Goal: Task Accomplishment & Management: Use online tool/utility

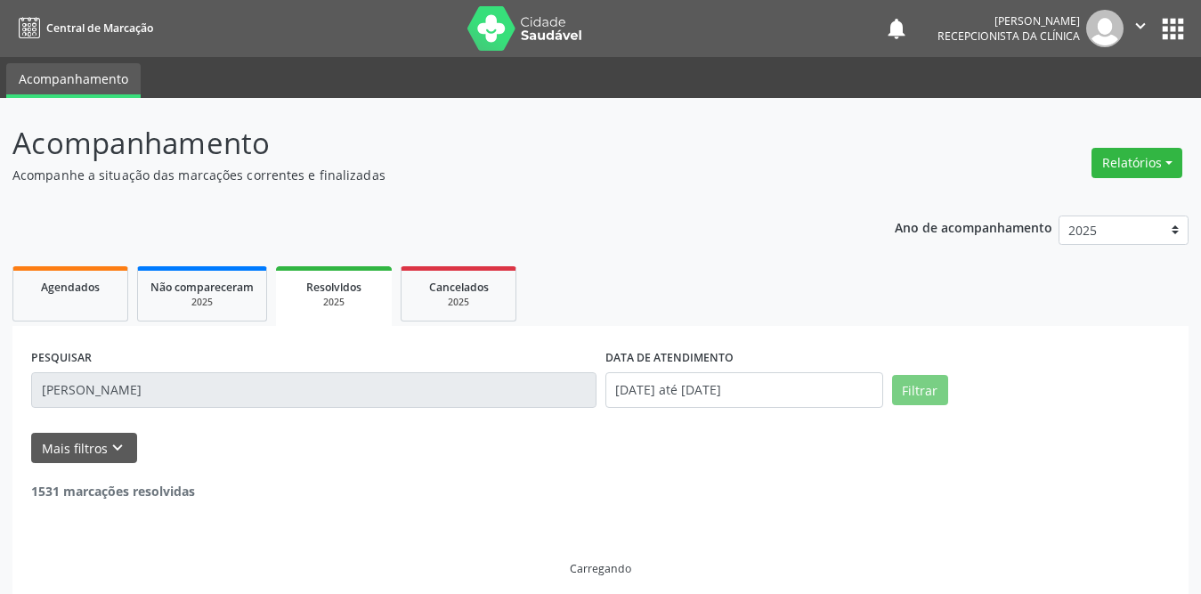
click at [404, 384] on input "[PERSON_NAME]" at bounding box center [313, 390] width 565 height 36
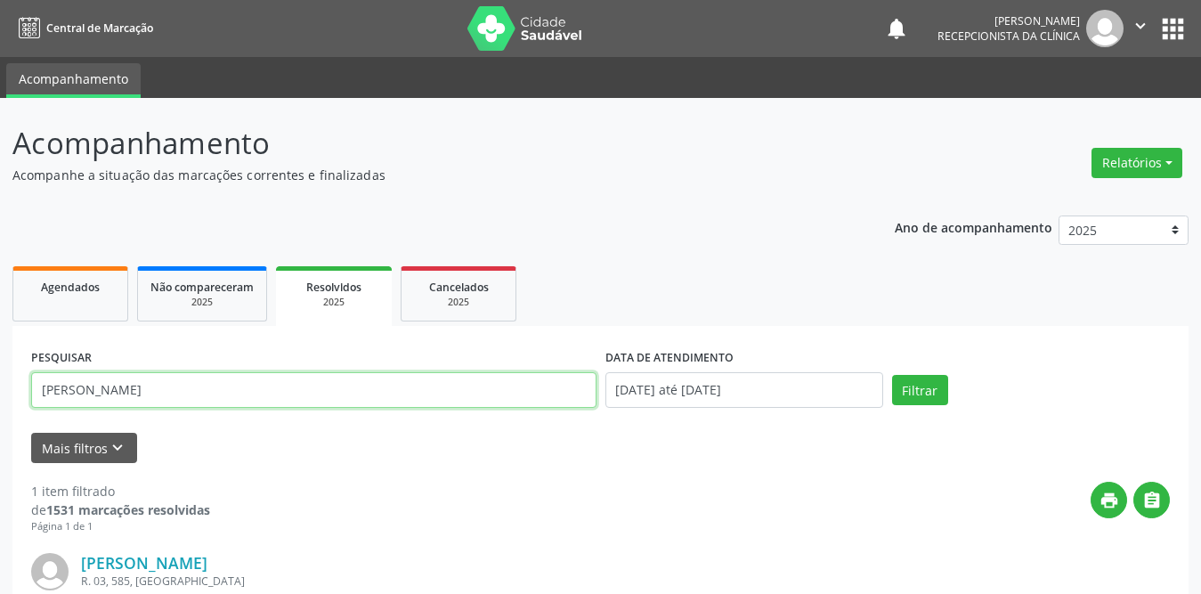
drag, startPoint x: 336, startPoint y: 389, endPoint x: 0, endPoint y: 391, distance: 335.6
click at [0, 391] on div "Acompanhamento Acompanhe a situação das marcações correntes e finalizadas Relat…" at bounding box center [600, 452] width 1201 height 708
type input "zilvani"
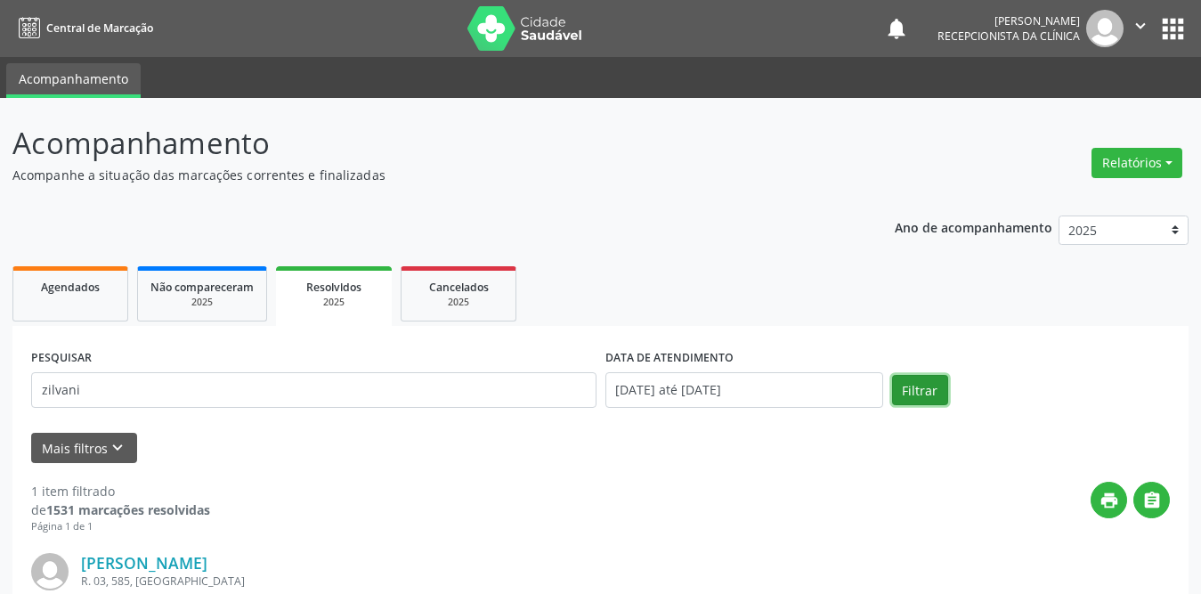
click at [925, 390] on button "Filtrar" at bounding box center [920, 390] width 56 height 30
click at [64, 295] on div "Agendados" at bounding box center [70, 286] width 89 height 19
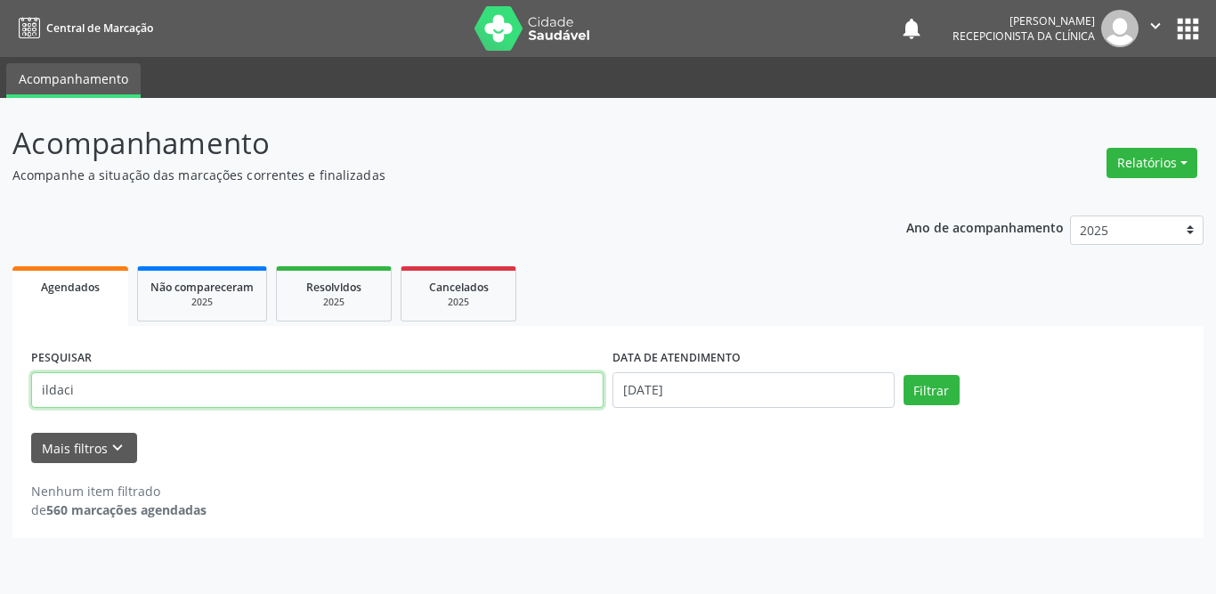
drag, startPoint x: 150, startPoint y: 386, endPoint x: 0, endPoint y: 386, distance: 149.5
click at [0, 386] on div "Acompanhamento Acompanhe a situação das marcações correntes e finalizadas Relat…" at bounding box center [608, 346] width 1216 height 496
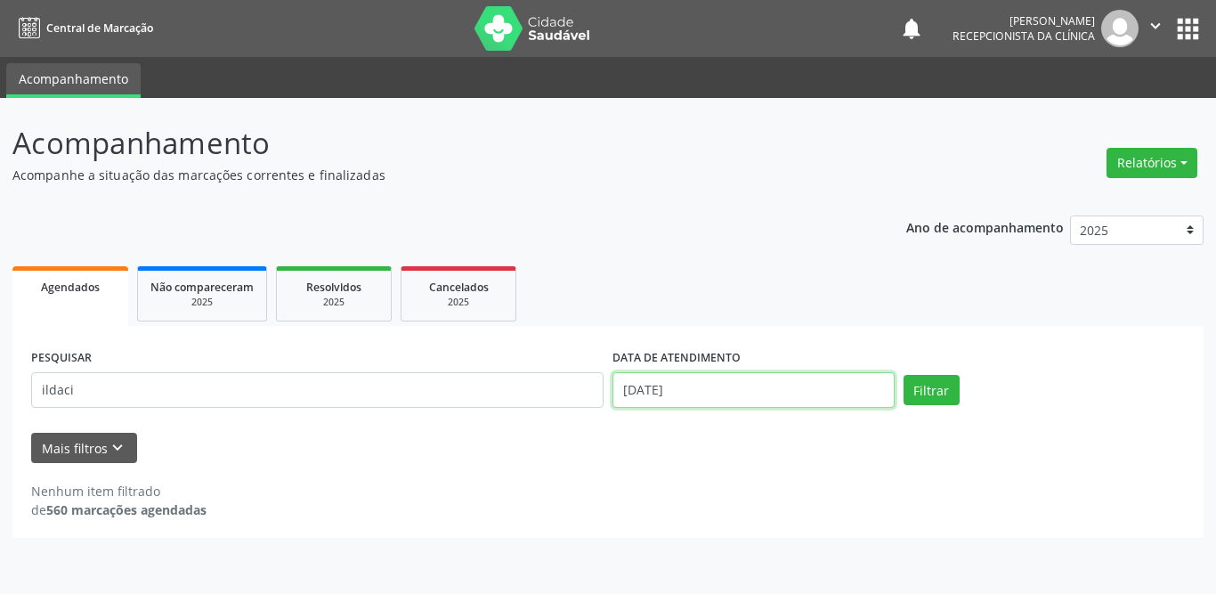
click at [791, 393] on input "[DATE]" at bounding box center [753, 390] width 282 height 36
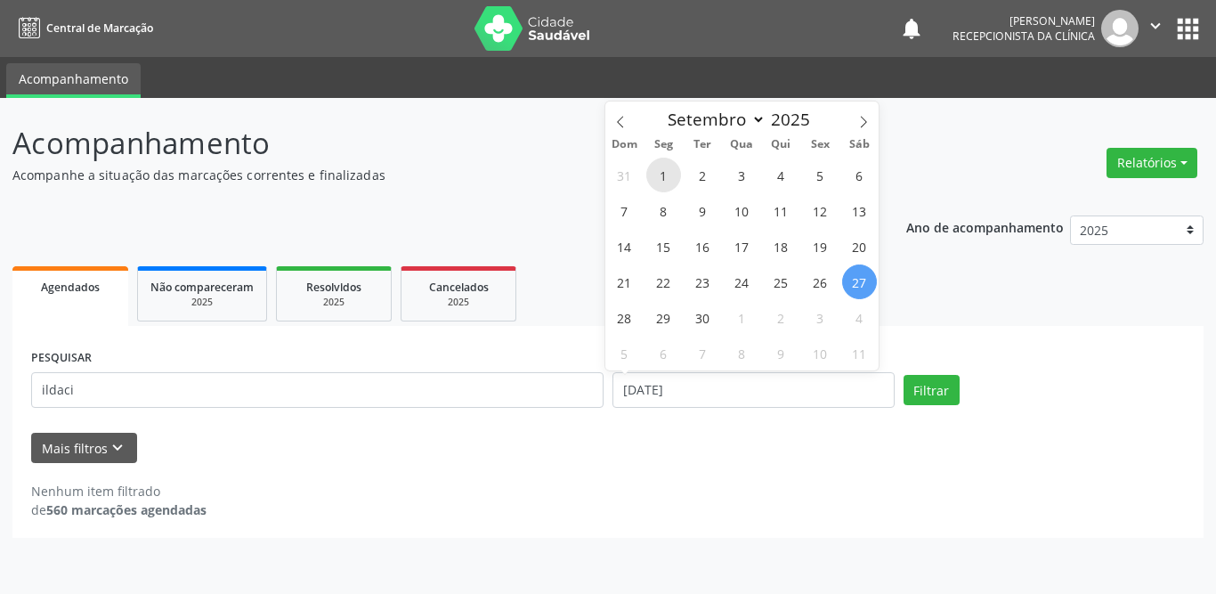
click at [661, 178] on span "1" at bounding box center [663, 175] width 35 height 35
type input "[DATE]"
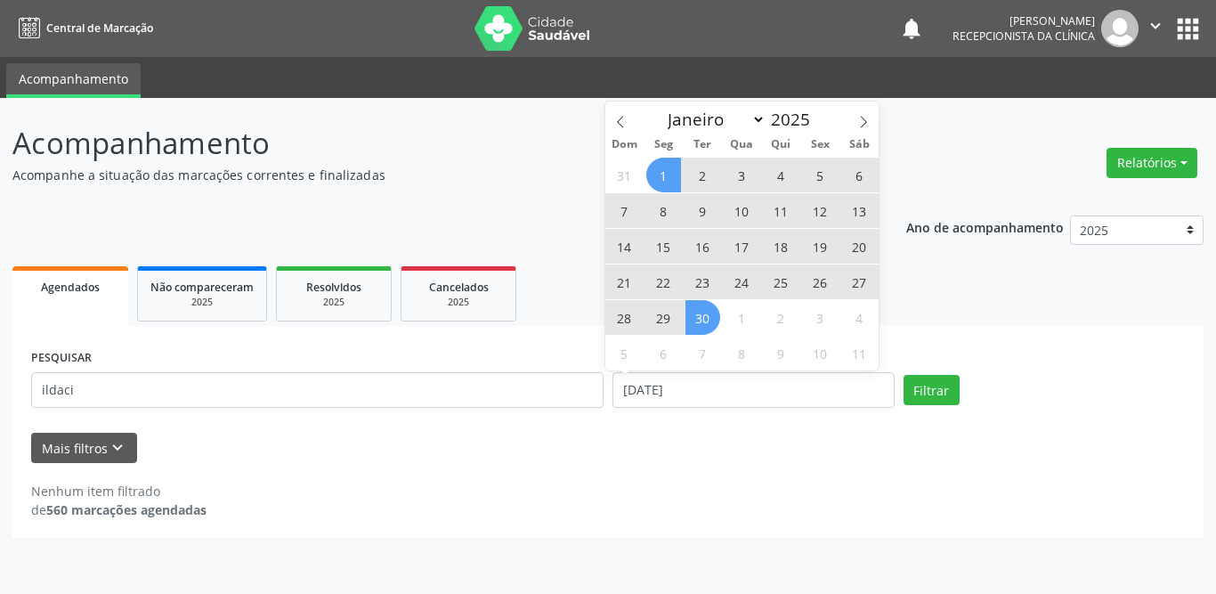
click at [710, 316] on span "30" at bounding box center [702, 317] width 35 height 35
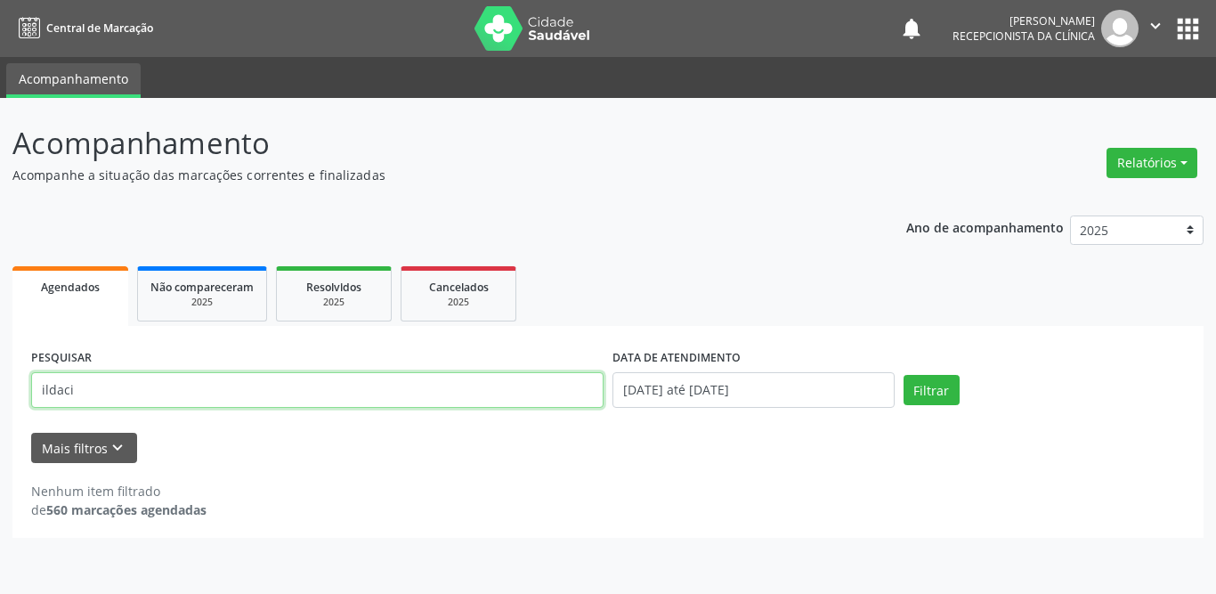
drag, startPoint x: 178, startPoint y: 393, endPoint x: 0, endPoint y: 374, distance: 179.0
click at [0, 374] on div "Acompanhamento Acompanhe a situação das marcações correntes e finalizadas Relat…" at bounding box center [608, 346] width 1216 height 496
type input "[PERSON_NAME]"
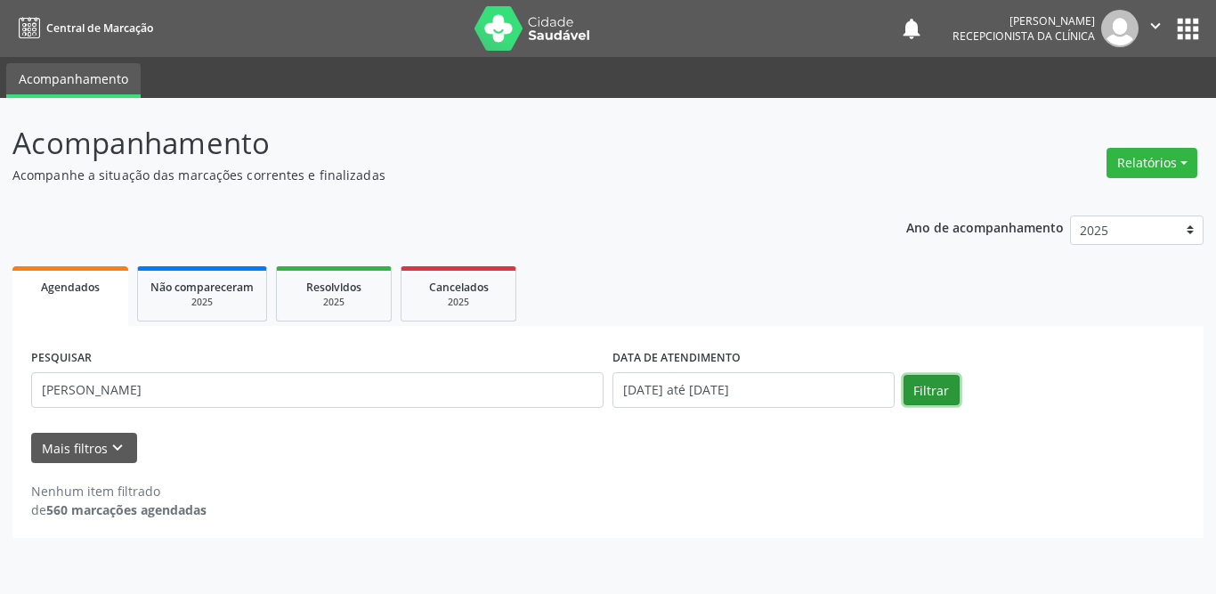
click at [951, 398] on button "Filtrar" at bounding box center [931, 390] width 56 height 30
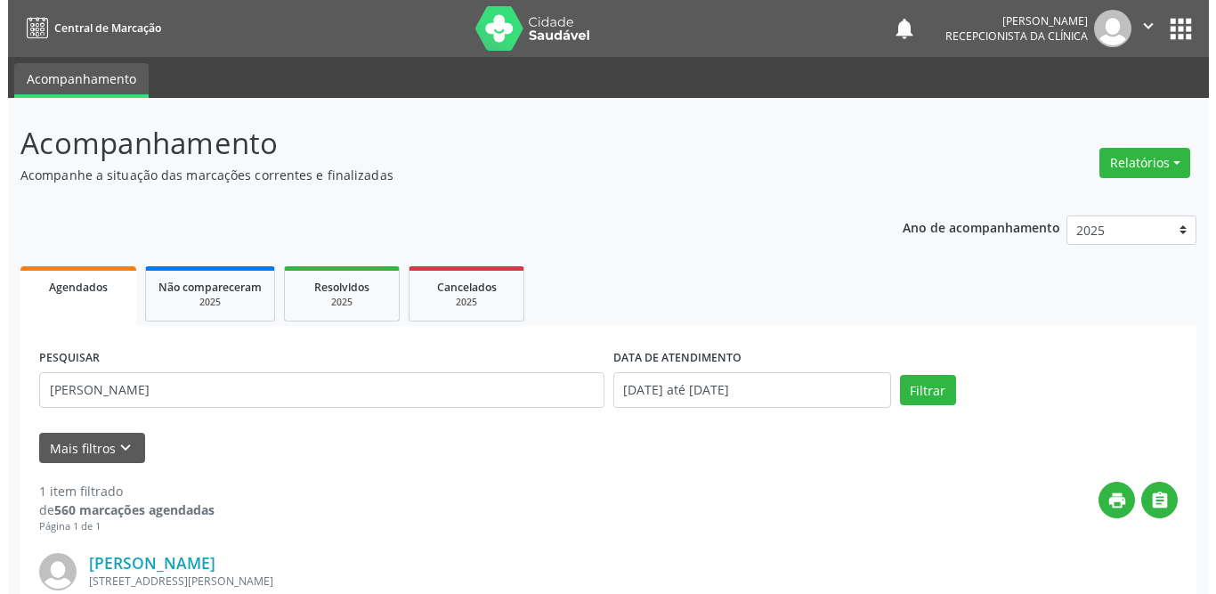
scroll to position [178, 0]
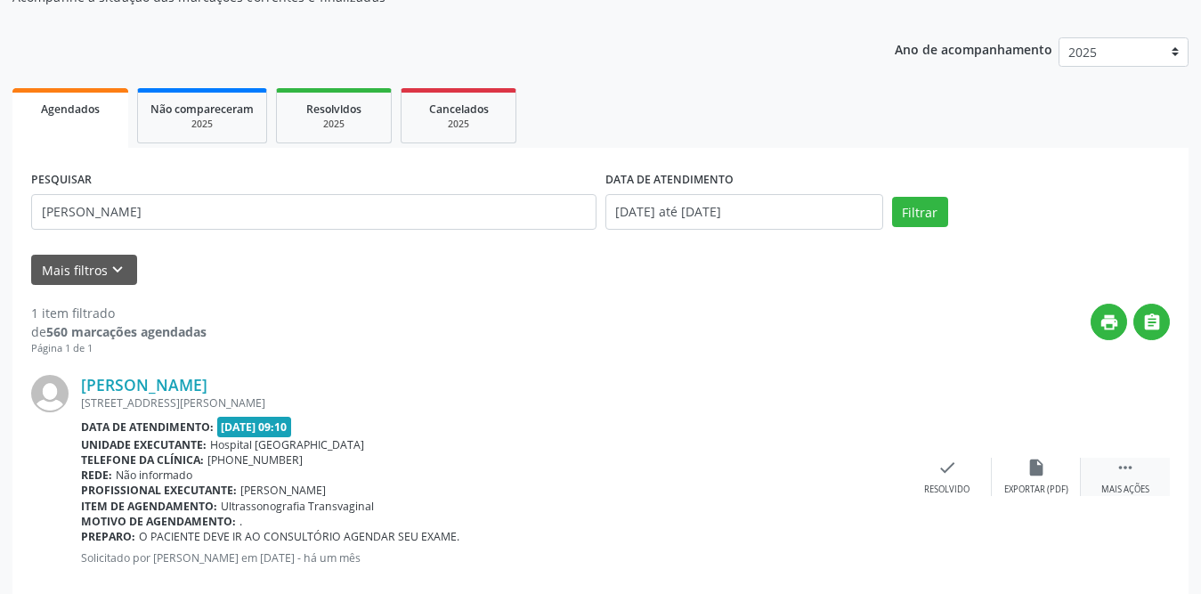
click at [1132, 472] on icon "" at bounding box center [1125, 468] width 20 height 20
click at [844, 468] on div "print Imprimir" at bounding box center [858, 477] width 89 height 38
click at [690, 475] on div "check Resolvido" at bounding box center [680, 477] width 89 height 38
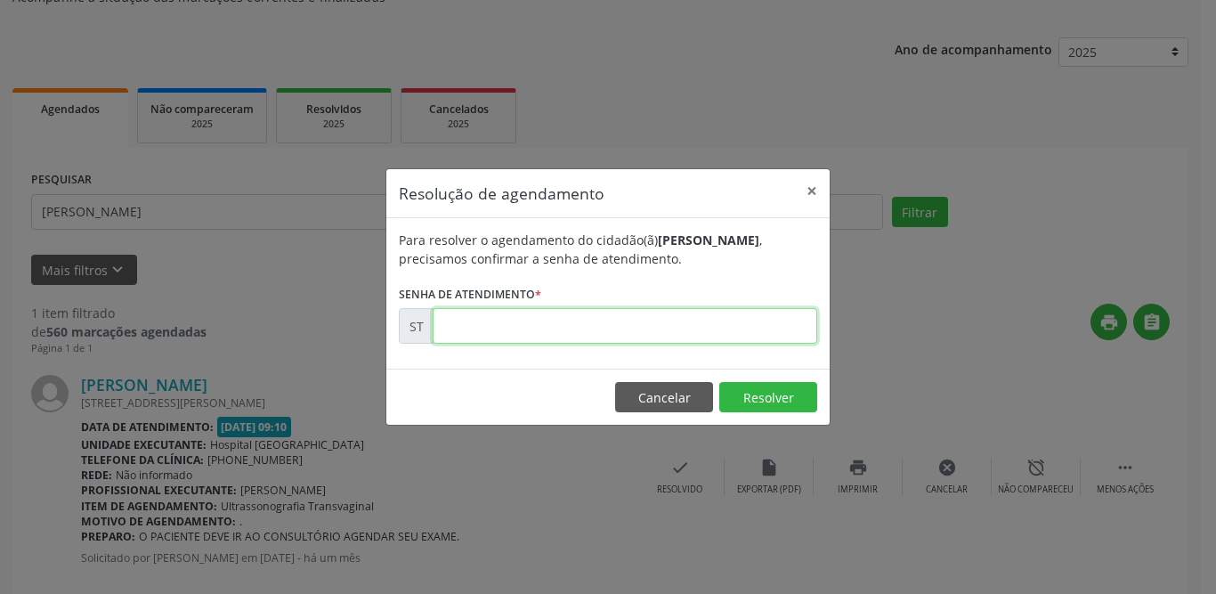
click at [614, 312] on input "text" at bounding box center [625, 326] width 385 height 36
type input "00018514"
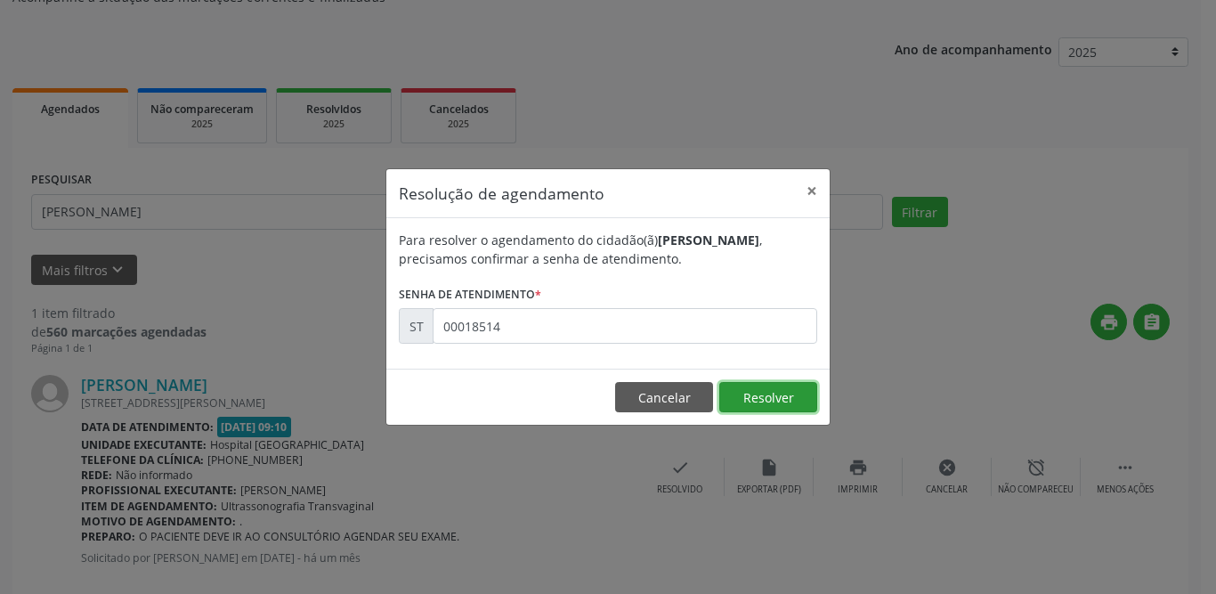
click at [788, 394] on button "Resolver" at bounding box center [768, 397] width 98 height 30
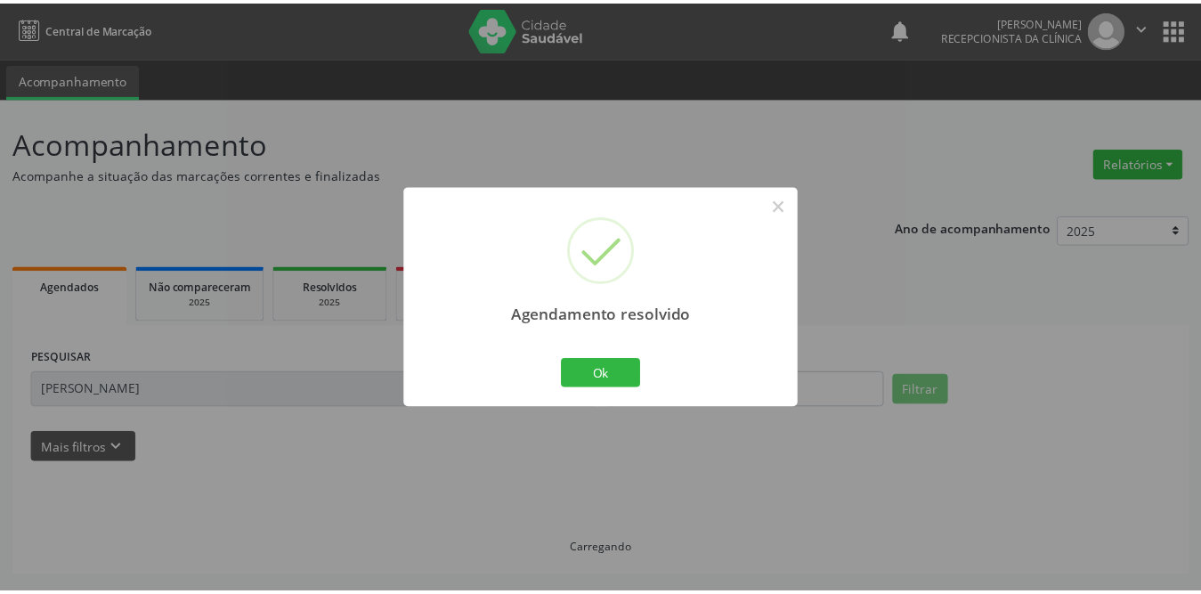
scroll to position [0, 0]
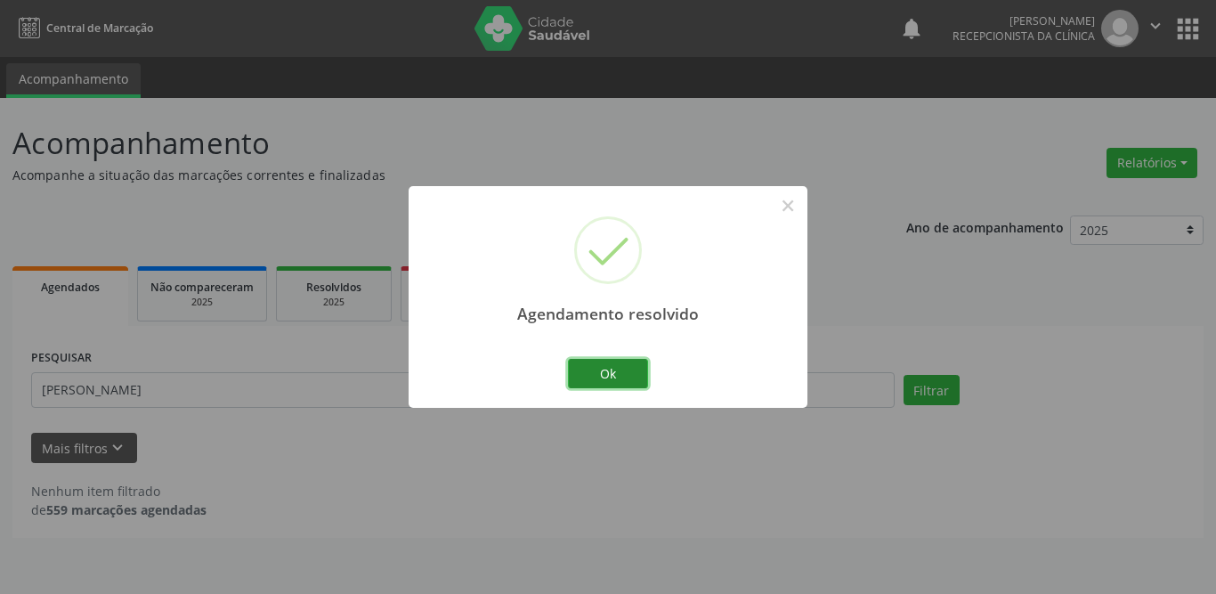
click at [587, 372] on button "Ok" at bounding box center [608, 374] width 80 height 30
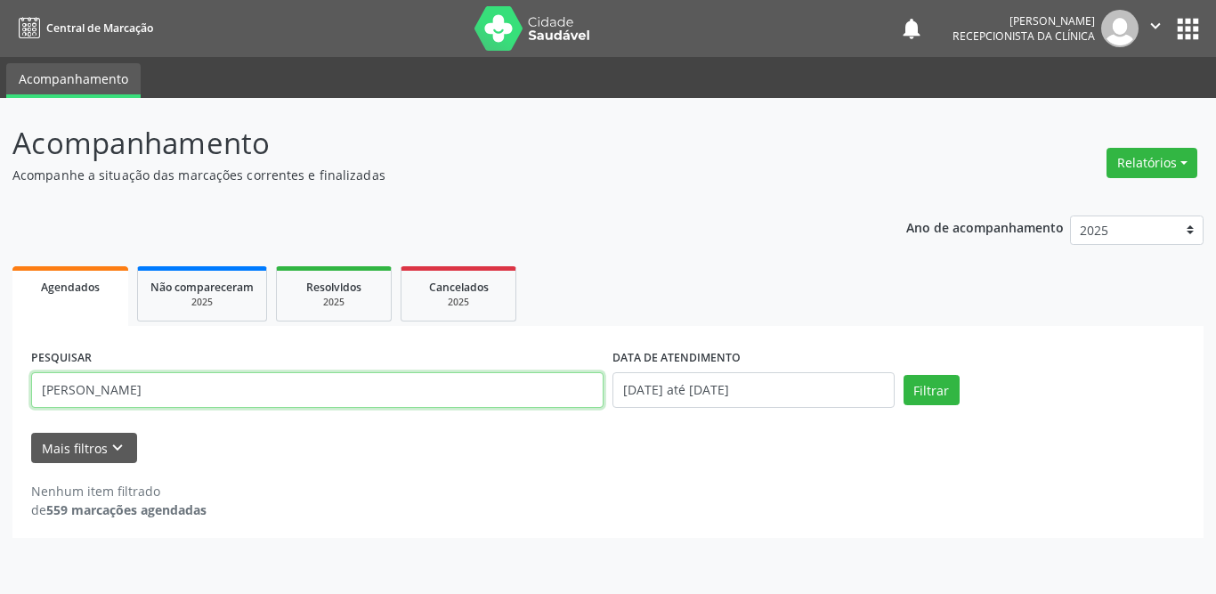
drag, startPoint x: 172, startPoint y: 385, endPoint x: 0, endPoint y: 384, distance: 171.8
click at [0, 384] on div "Acompanhamento Acompanhe a situação das marcações correntes e finalizadas Relat…" at bounding box center [608, 346] width 1216 height 496
type input "valdenice"
click at [903, 375] on button "Filtrar" at bounding box center [931, 390] width 56 height 30
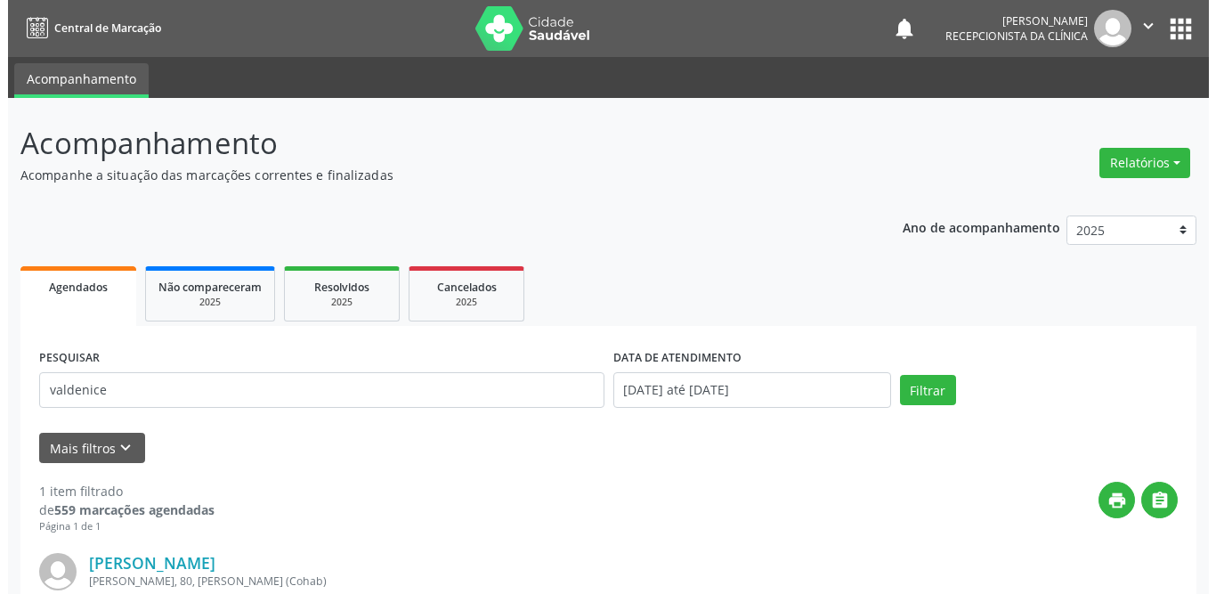
scroll to position [212, 0]
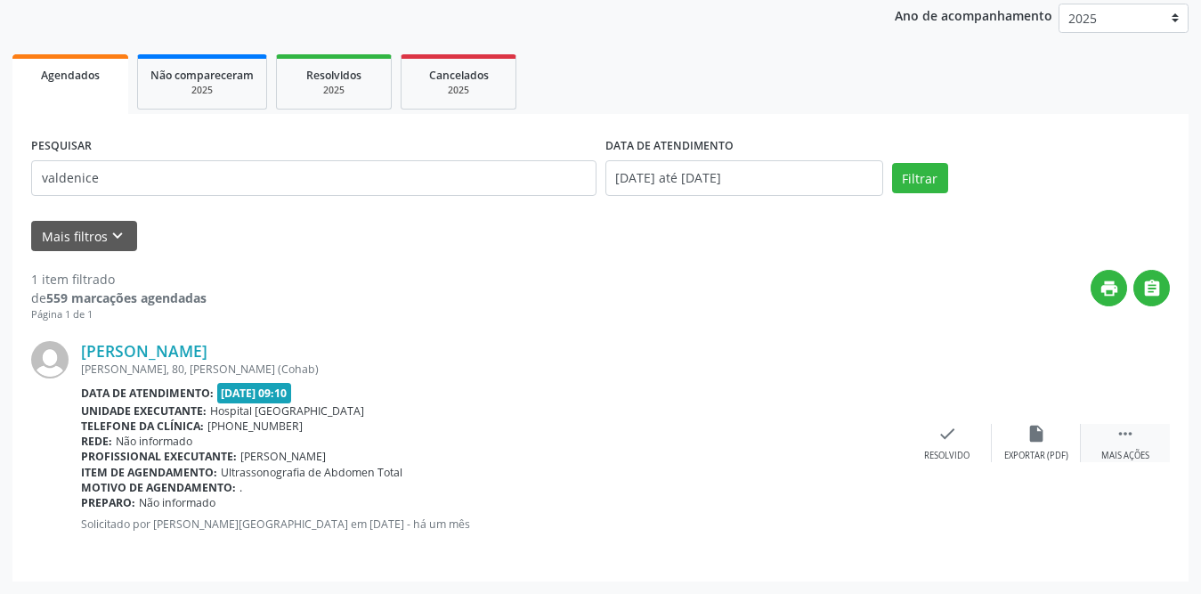
click at [1113, 431] on div " Mais ações" at bounding box center [1125, 443] width 89 height 38
click at [850, 428] on icon "print" at bounding box center [858, 434] width 20 height 20
click at [682, 433] on icon "check" at bounding box center [680, 434] width 20 height 20
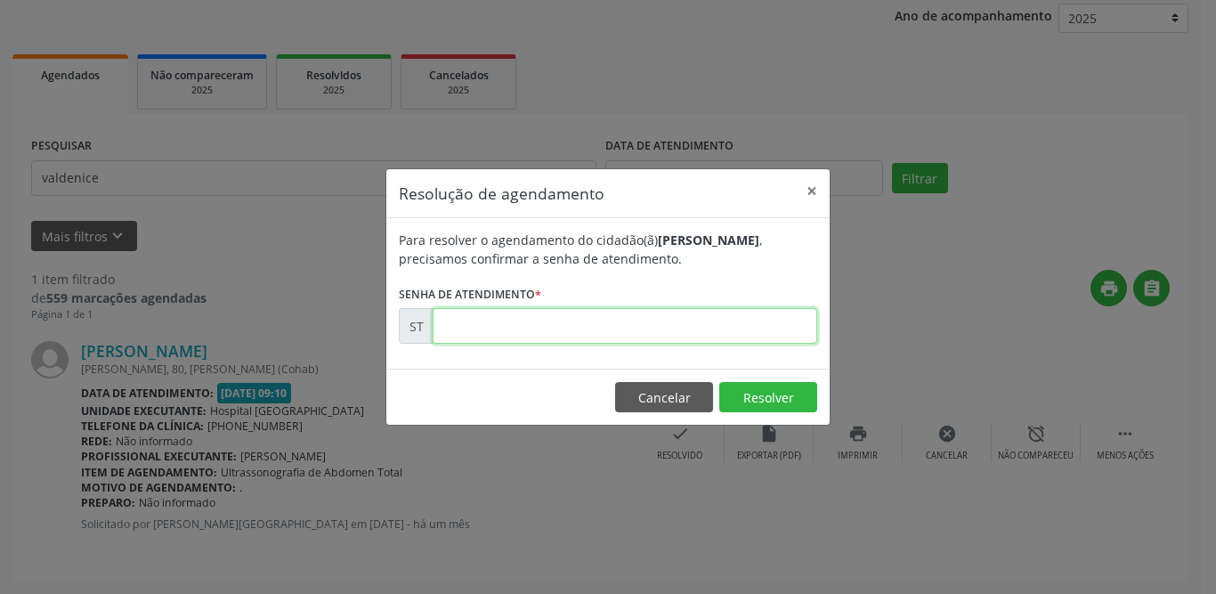
click at [592, 332] on input "text" at bounding box center [625, 326] width 385 height 36
type input "00018595"
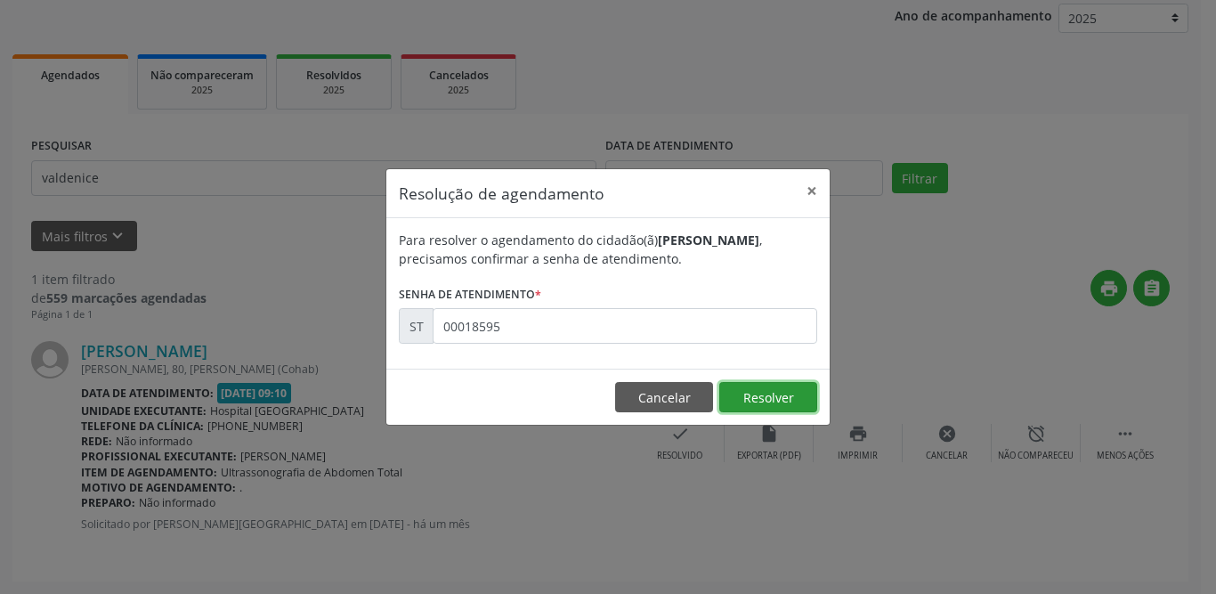
click at [760, 393] on button "Resolver" at bounding box center [768, 397] width 98 height 30
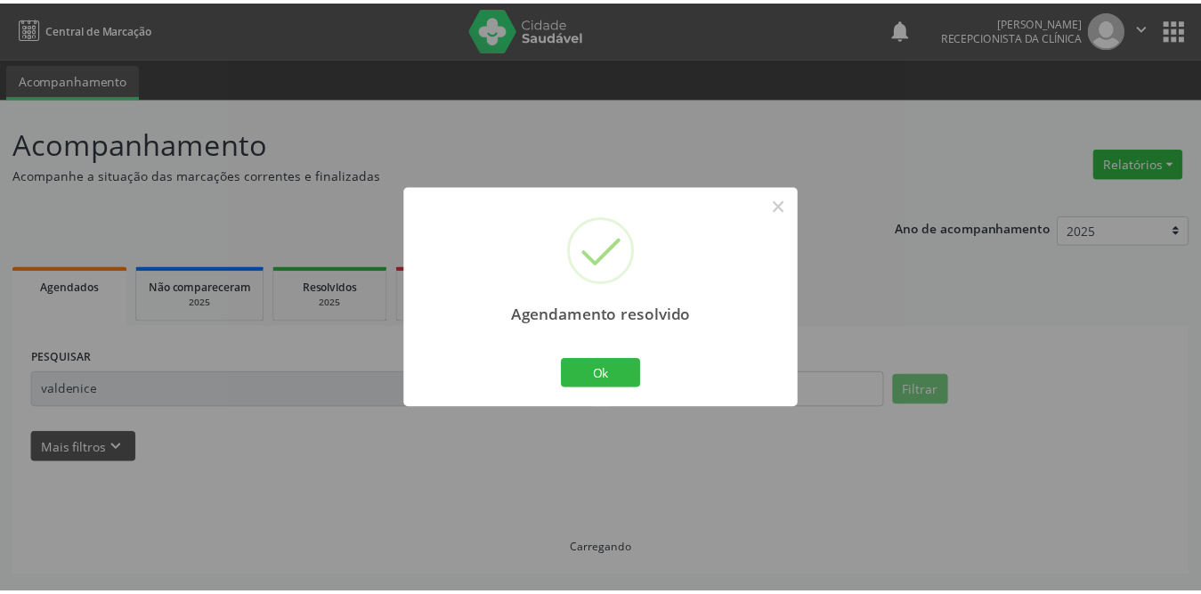
scroll to position [0, 0]
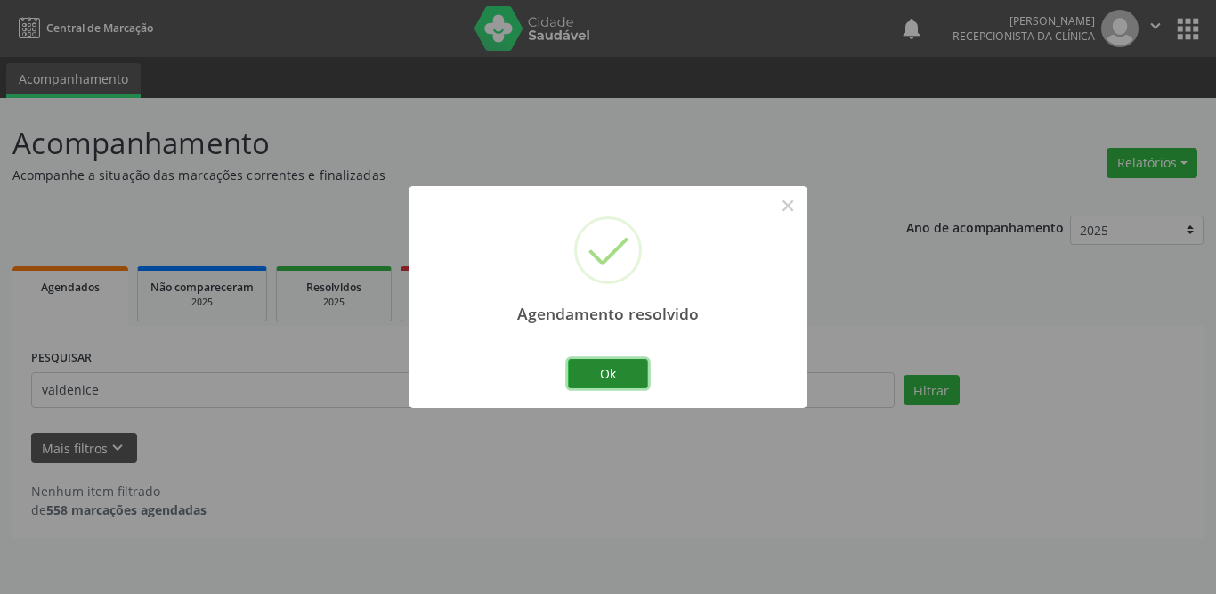
click at [634, 370] on button "Ok" at bounding box center [608, 374] width 80 height 30
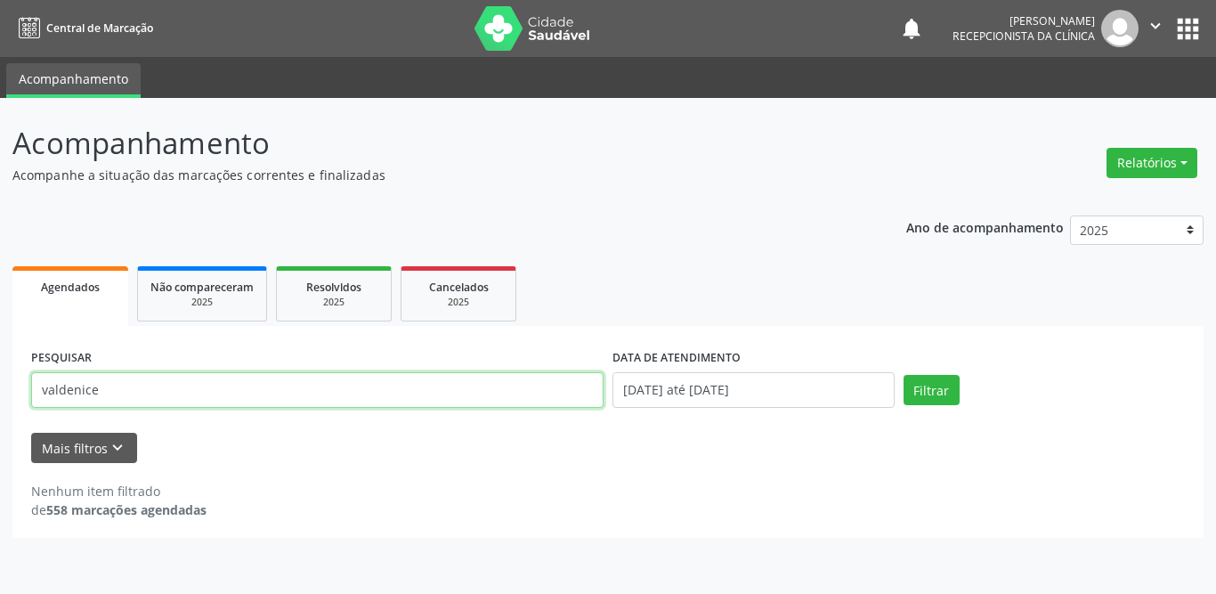
drag, startPoint x: 165, startPoint y: 386, endPoint x: 28, endPoint y: 386, distance: 137.1
click at [28, 386] on div "PESQUISAR valdenice" at bounding box center [317, 382] width 581 height 76
type input "[PERSON_NAME]"
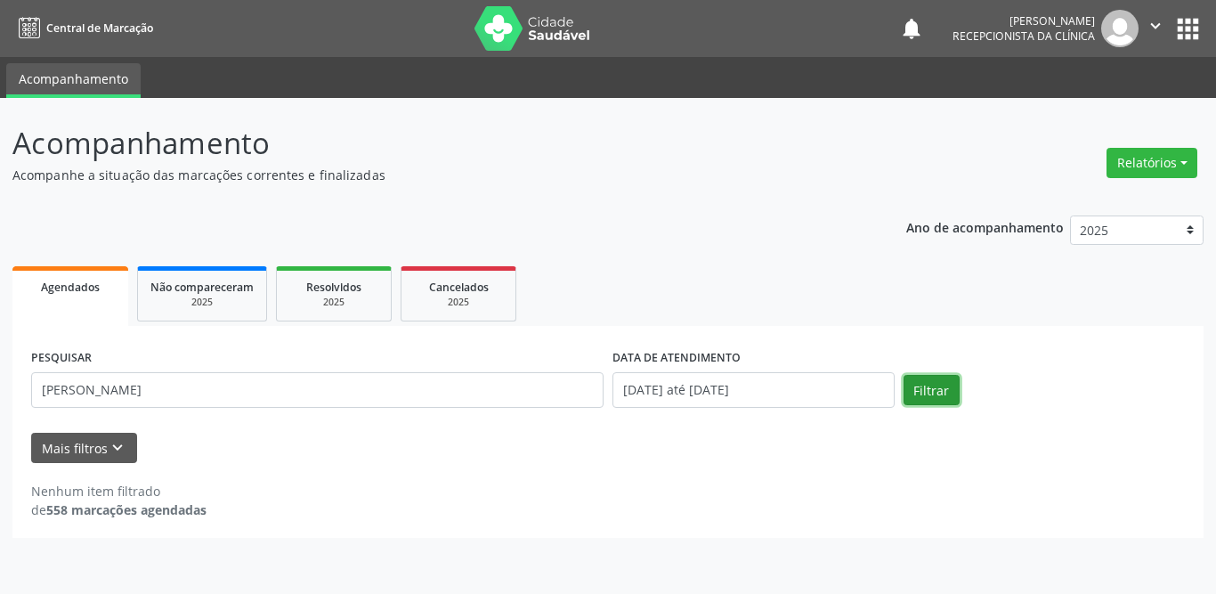
click at [935, 387] on button "Filtrar" at bounding box center [931, 390] width 56 height 30
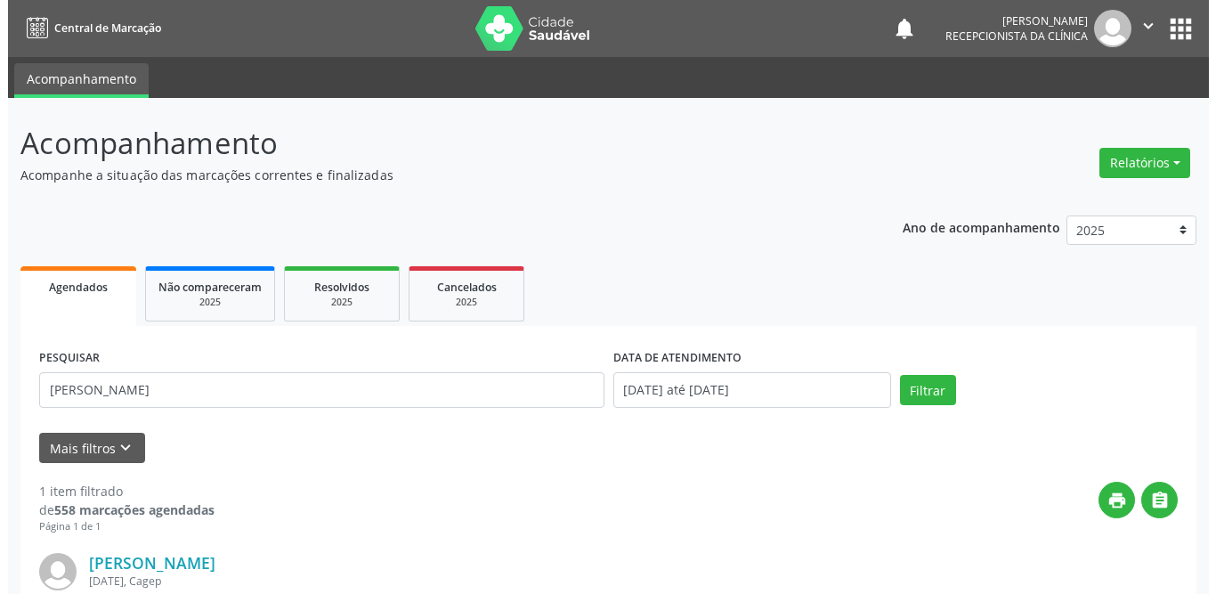
scroll to position [212, 0]
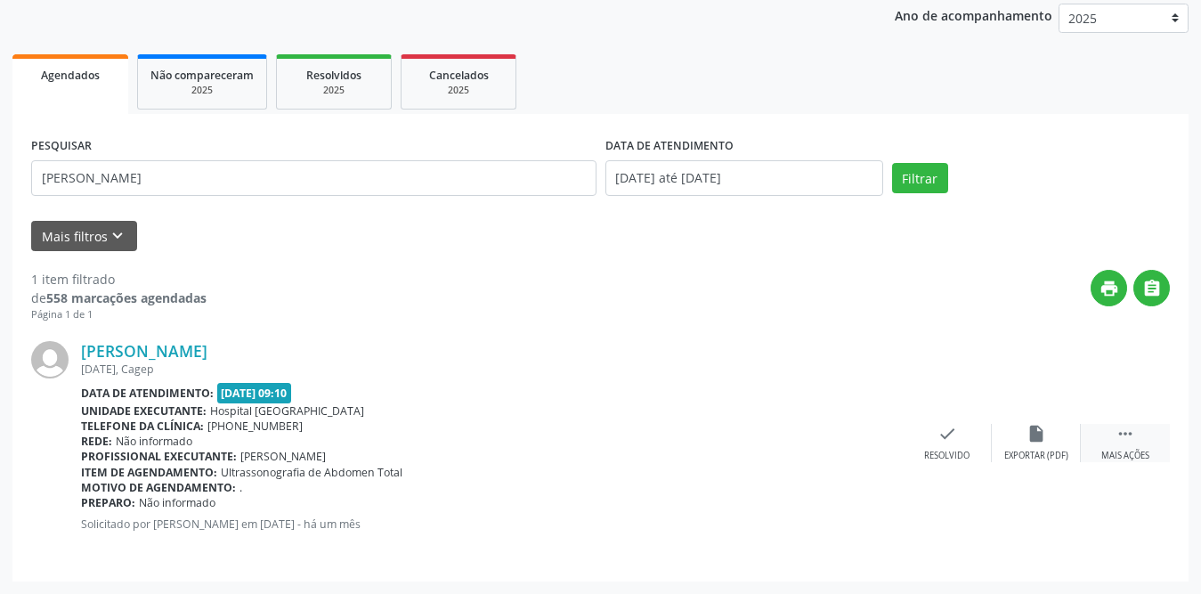
click at [1124, 439] on icon "" at bounding box center [1125, 434] width 20 height 20
click at [861, 439] on icon "print" at bounding box center [858, 434] width 20 height 20
click at [680, 434] on icon "check" at bounding box center [680, 434] width 20 height 20
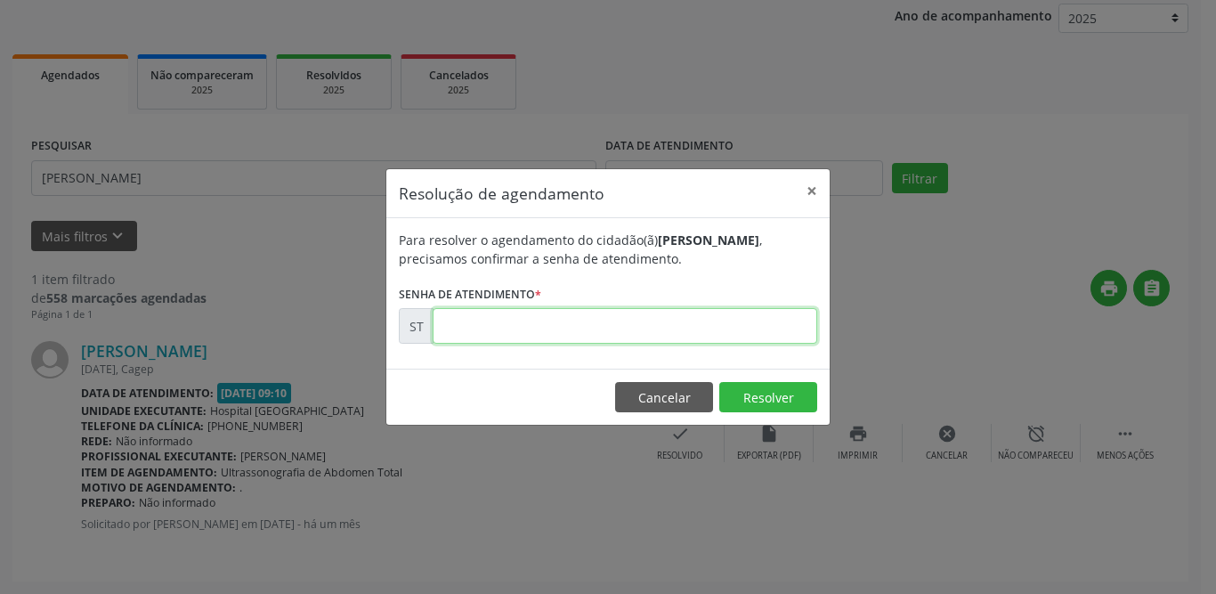
click at [641, 320] on input "text" at bounding box center [625, 326] width 385 height 36
type input "00018767"
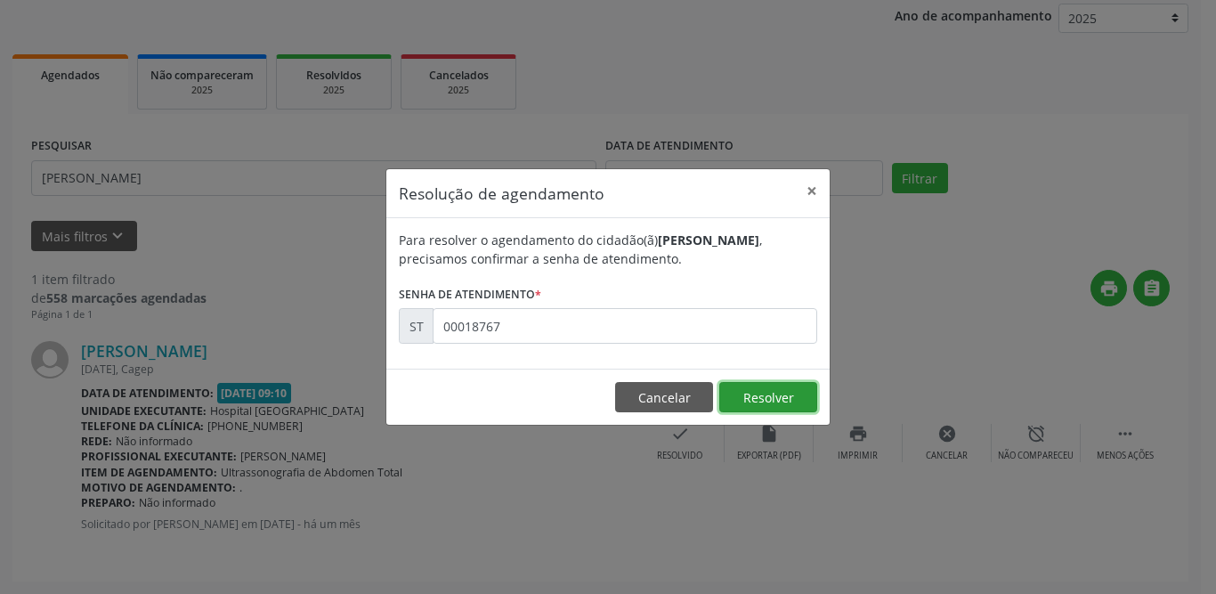
click at [758, 393] on button "Resolver" at bounding box center [768, 397] width 98 height 30
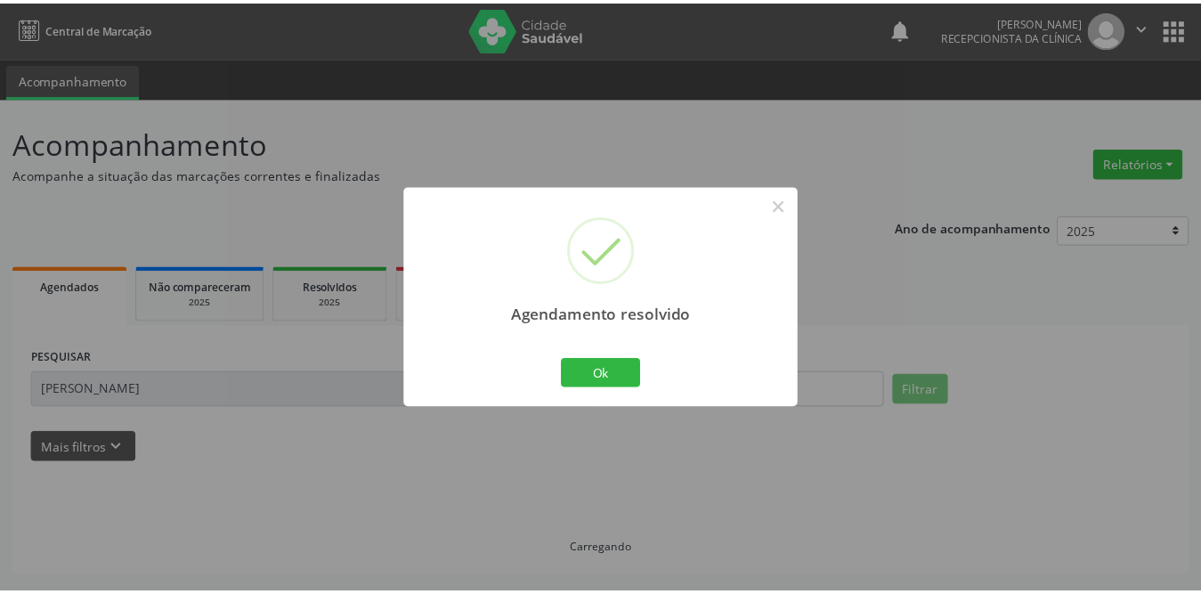
scroll to position [0, 0]
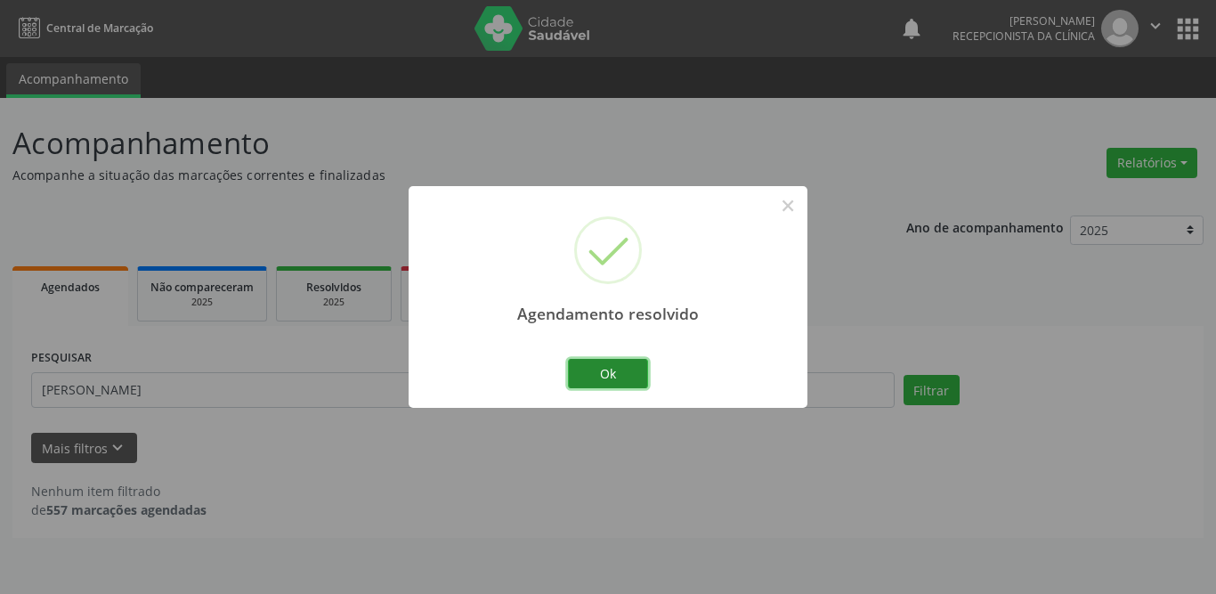
click at [598, 374] on button "Ok" at bounding box center [608, 374] width 80 height 30
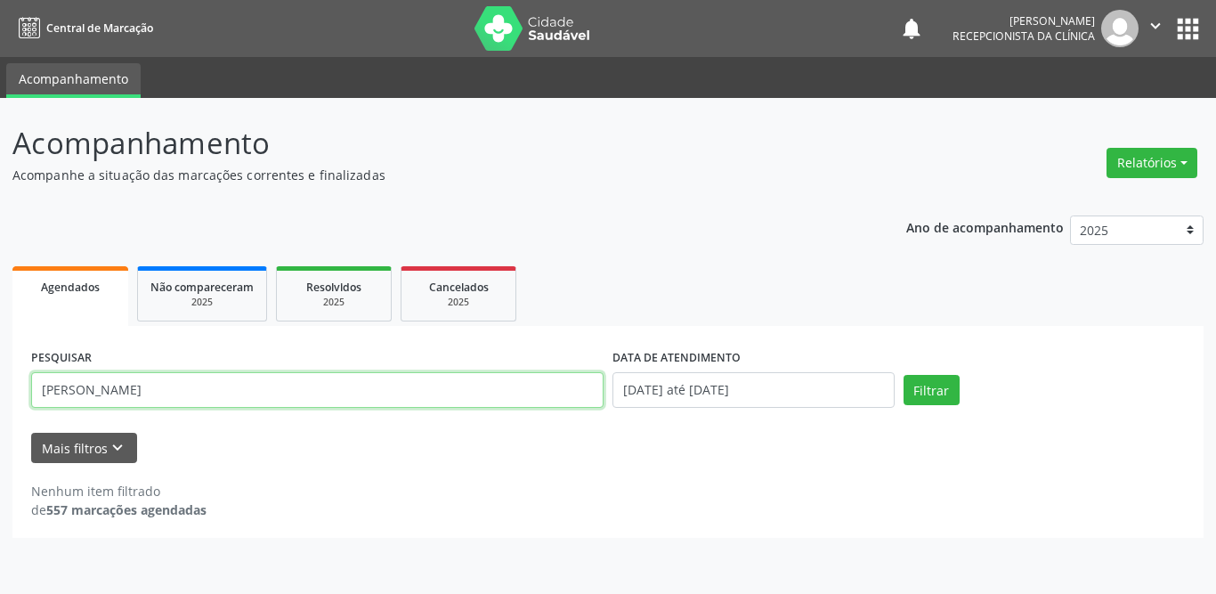
drag, startPoint x: 126, startPoint y: 389, endPoint x: 0, endPoint y: 392, distance: 126.4
click at [0, 392] on div "Acompanhamento Acompanhe a situação das marcações correntes e finalizadas Relat…" at bounding box center [608, 346] width 1216 height 496
type input "[PERSON_NAME]"
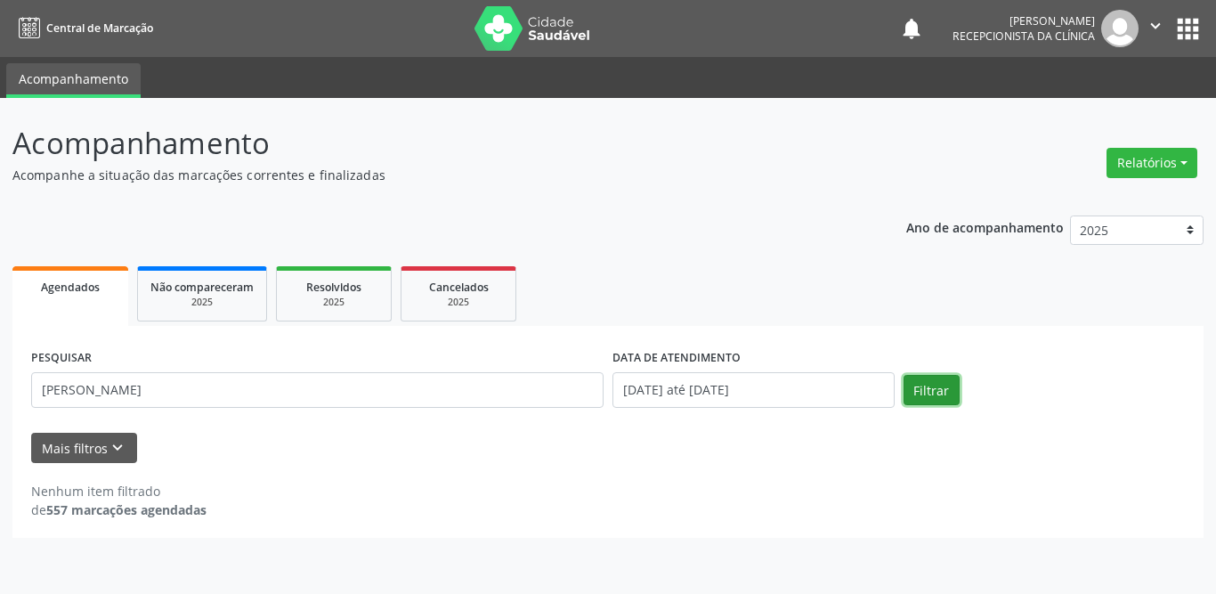
click at [927, 400] on button "Filtrar" at bounding box center [931, 390] width 56 height 30
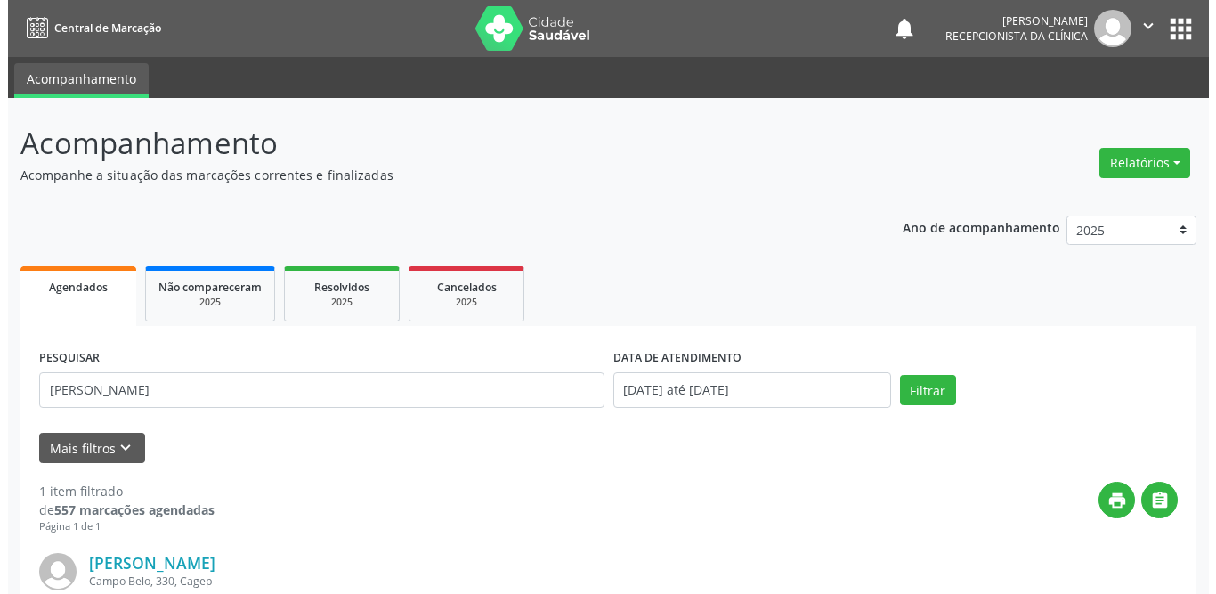
scroll to position [212, 0]
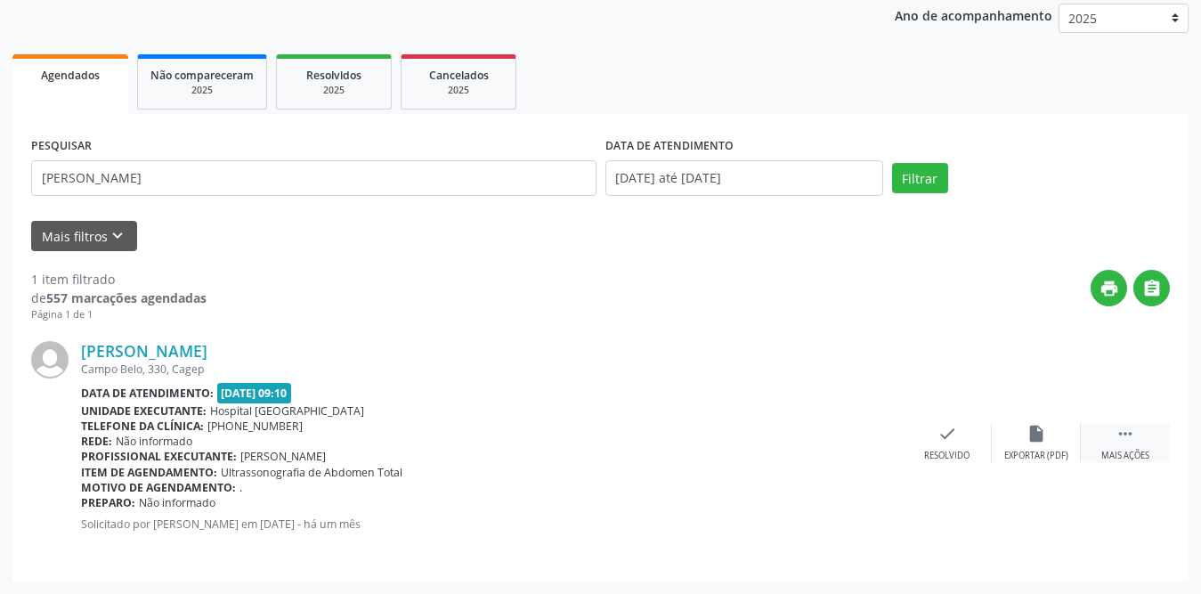
click at [1126, 435] on icon "" at bounding box center [1125, 434] width 20 height 20
click at [863, 438] on icon "print" at bounding box center [858, 434] width 20 height 20
click at [700, 430] on div "check Resolvido" at bounding box center [680, 443] width 89 height 38
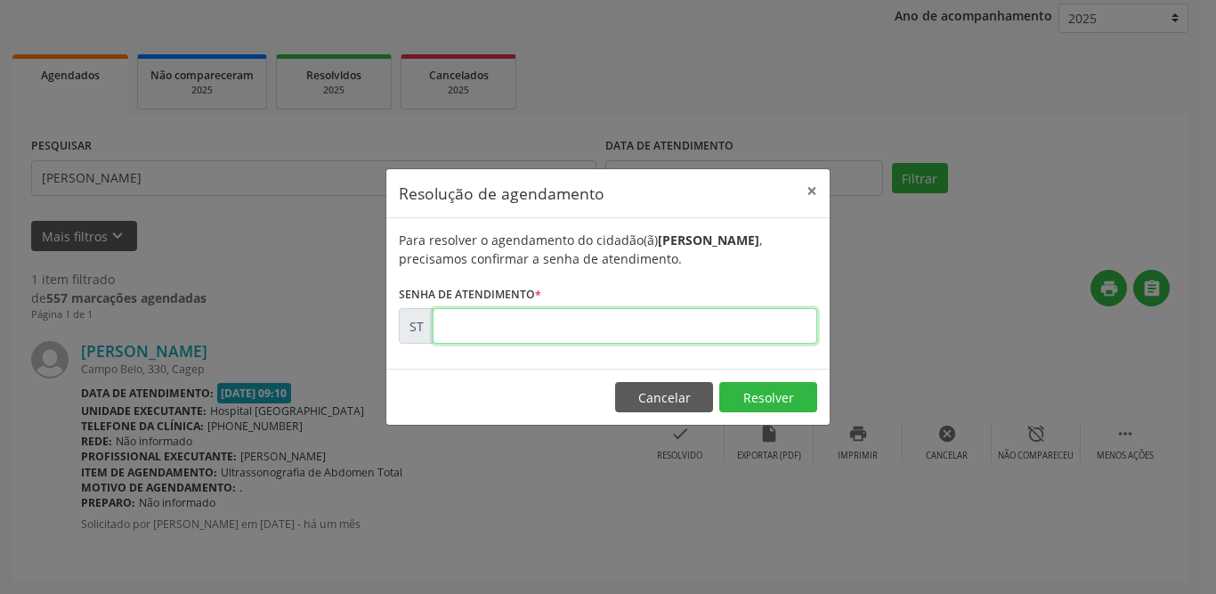
click at [617, 311] on input "text" at bounding box center [625, 326] width 385 height 36
type input "00018790"
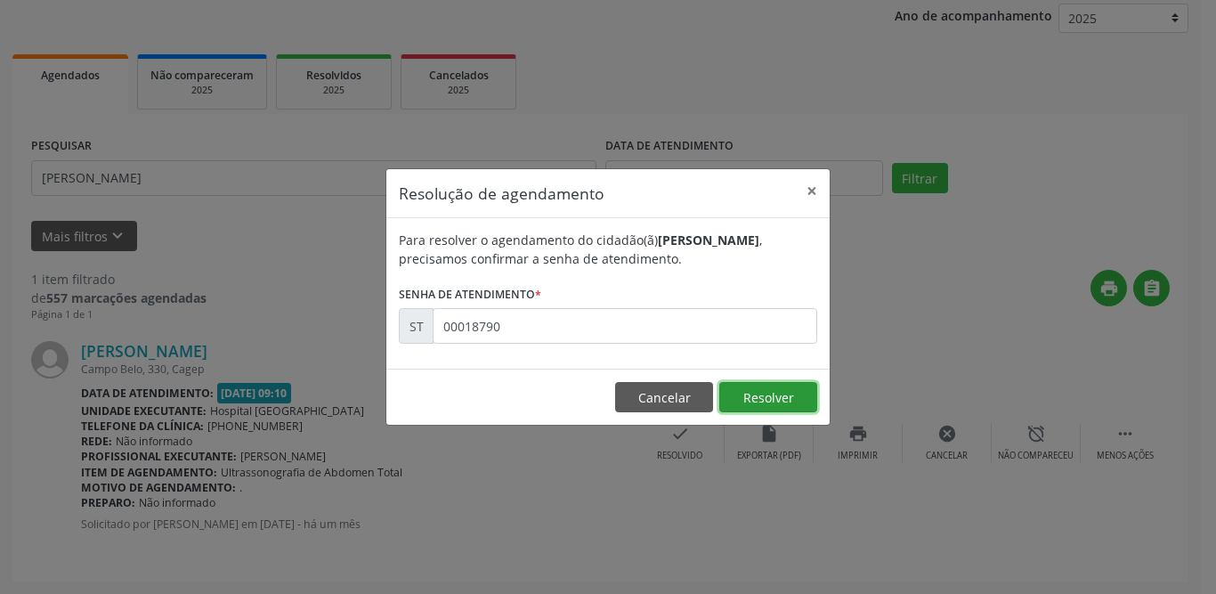
click at [799, 396] on button "Resolver" at bounding box center [768, 397] width 98 height 30
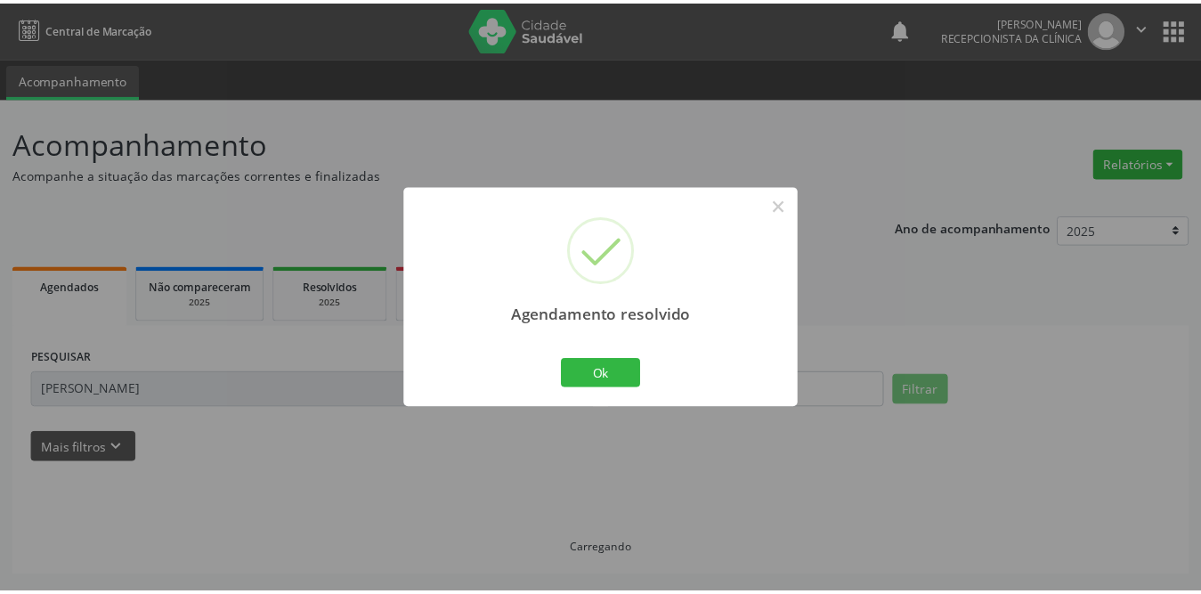
scroll to position [0, 0]
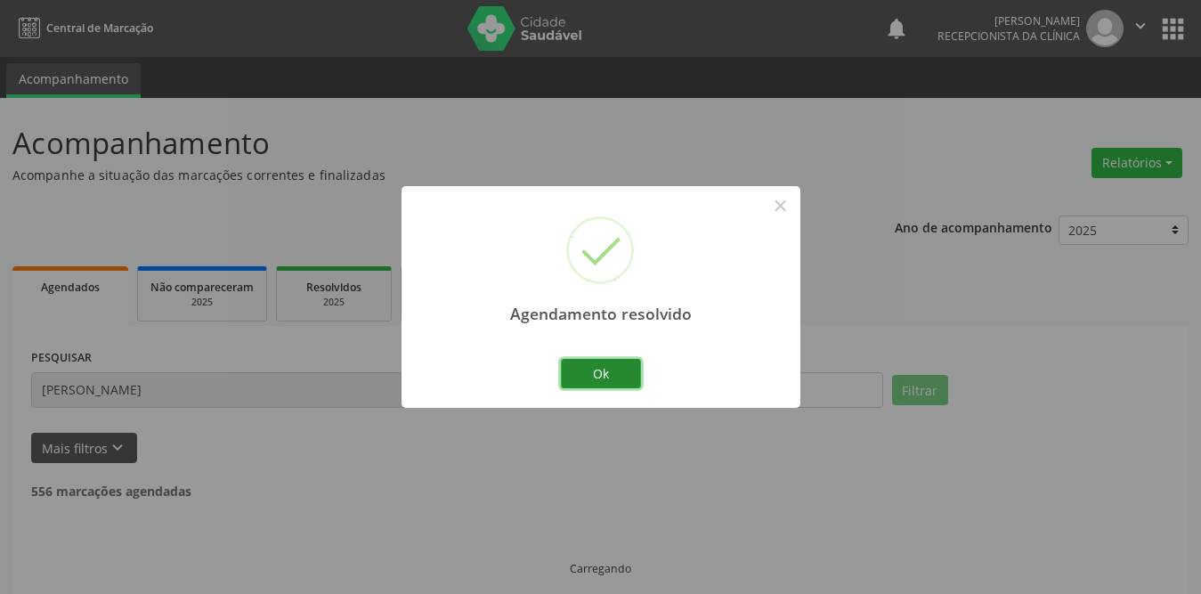
click at [615, 385] on button "Ok" at bounding box center [601, 374] width 80 height 30
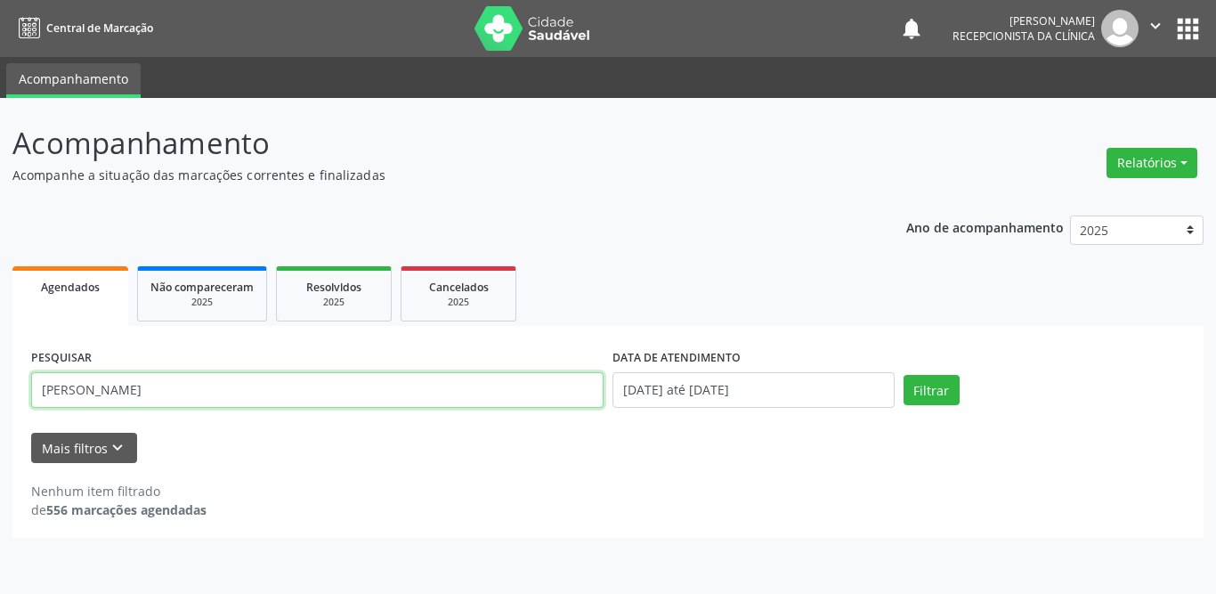
drag, startPoint x: 212, startPoint y: 384, endPoint x: 0, endPoint y: 385, distance: 211.8
click at [0, 385] on div "Acompanhamento Acompanhe a situação das marcações correntes e finalizadas Relat…" at bounding box center [608, 346] width 1216 height 496
type input "[DATE][PERSON_NAME]"
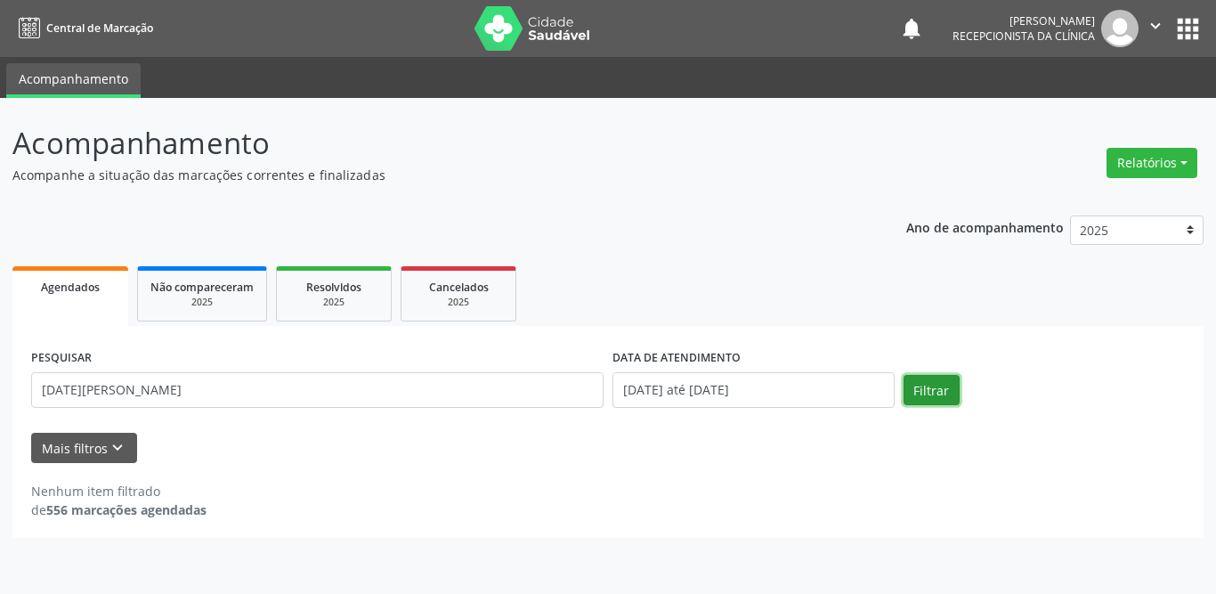
click at [917, 386] on button "Filtrar" at bounding box center [931, 390] width 56 height 30
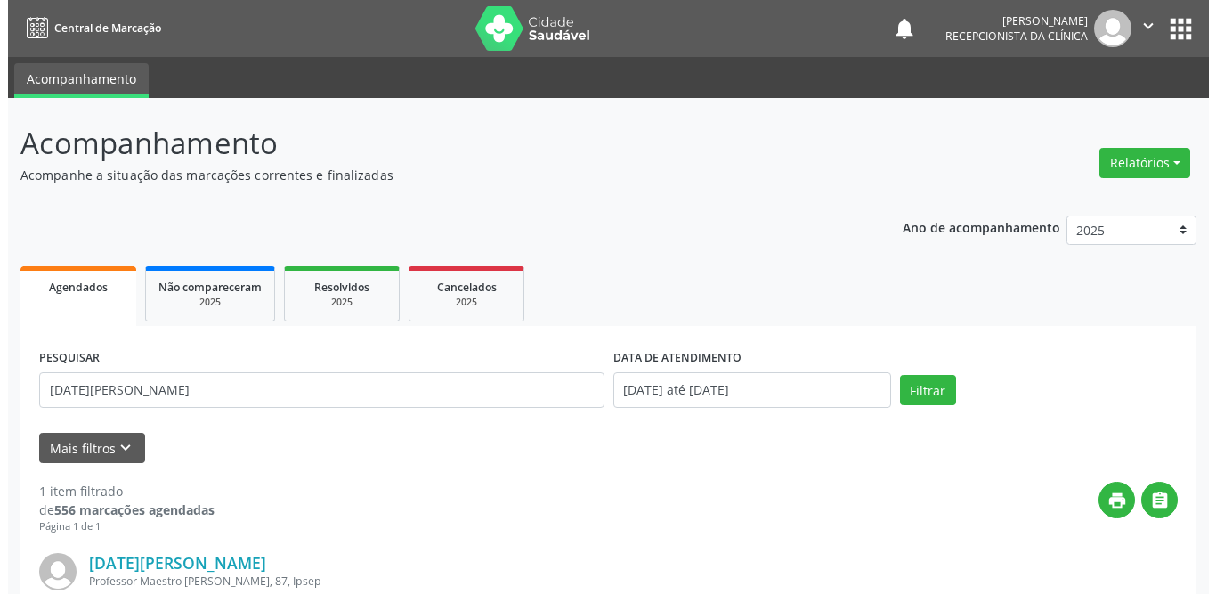
scroll to position [212, 0]
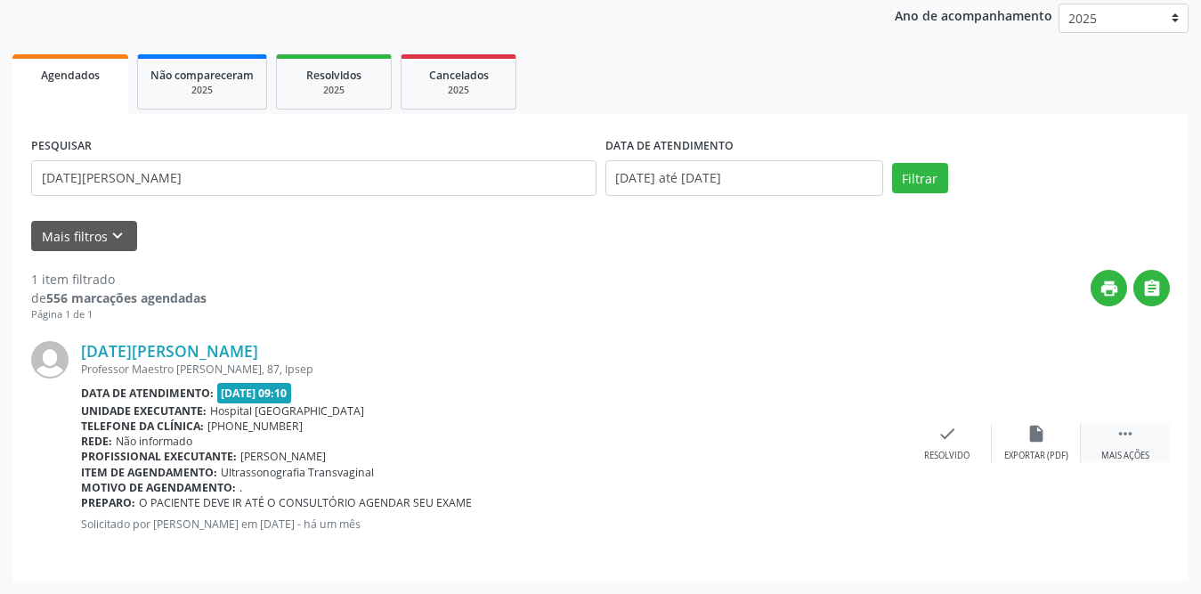
click at [1127, 432] on icon "" at bounding box center [1125, 434] width 20 height 20
click at [860, 442] on icon "print" at bounding box center [858, 434] width 20 height 20
click at [662, 461] on div "Resolvido" at bounding box center [679, 455] width 45 height 12
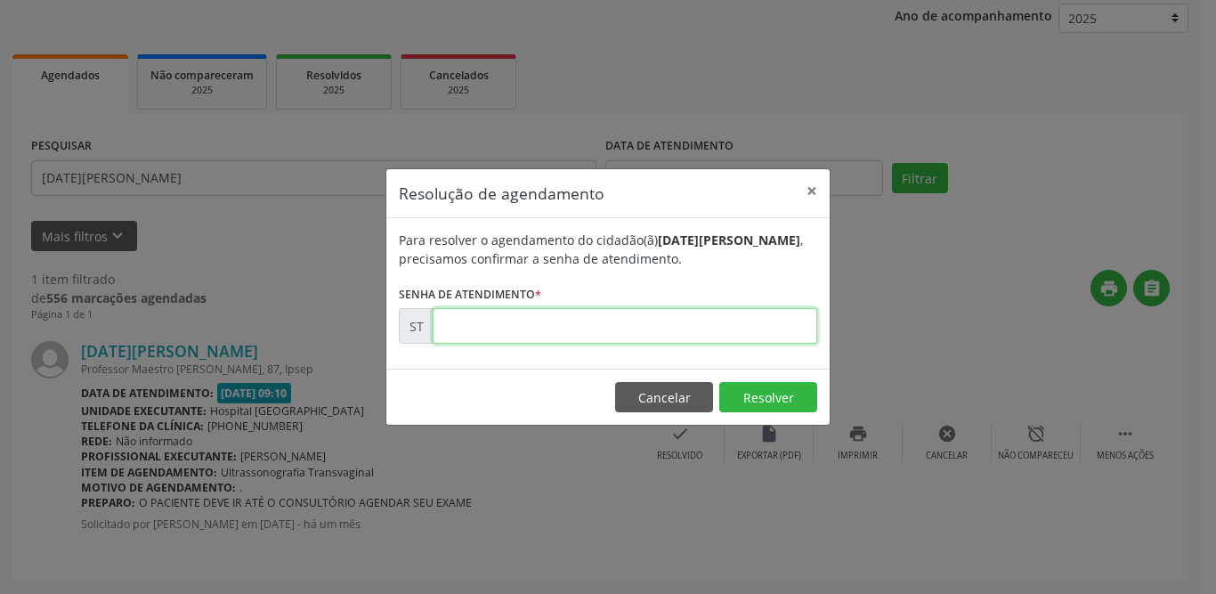
click at [569, 329] on input "text" at bounding box center [625, 326] width 385 height 36
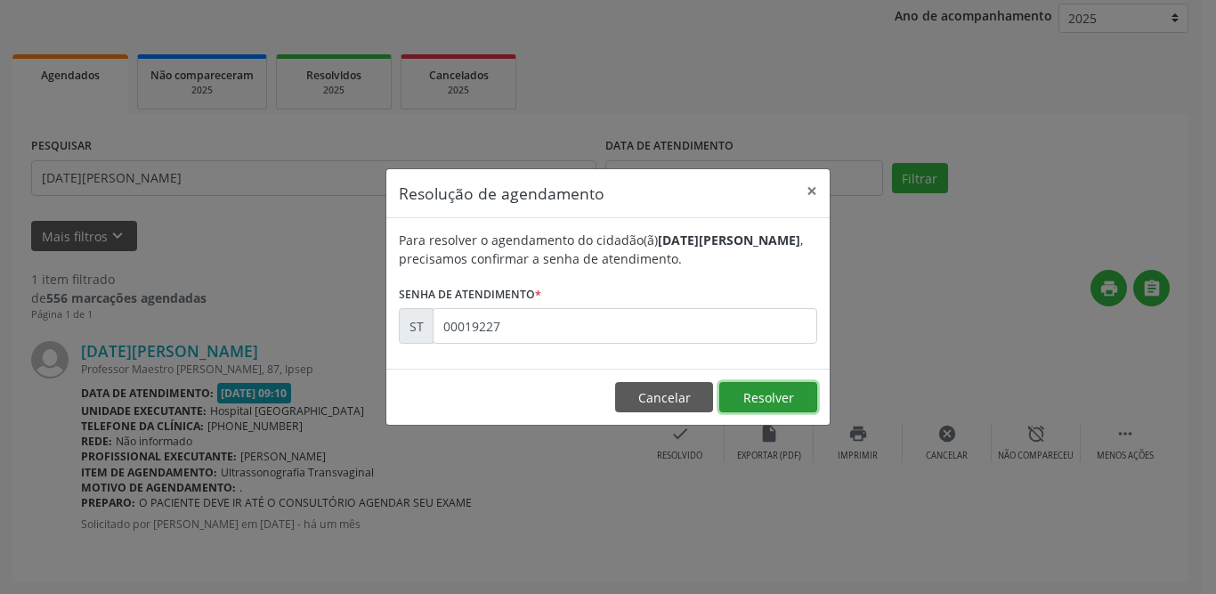
click at [780, 396] on button "Resolver" at bounding box center [768, 397] width 98 height 30
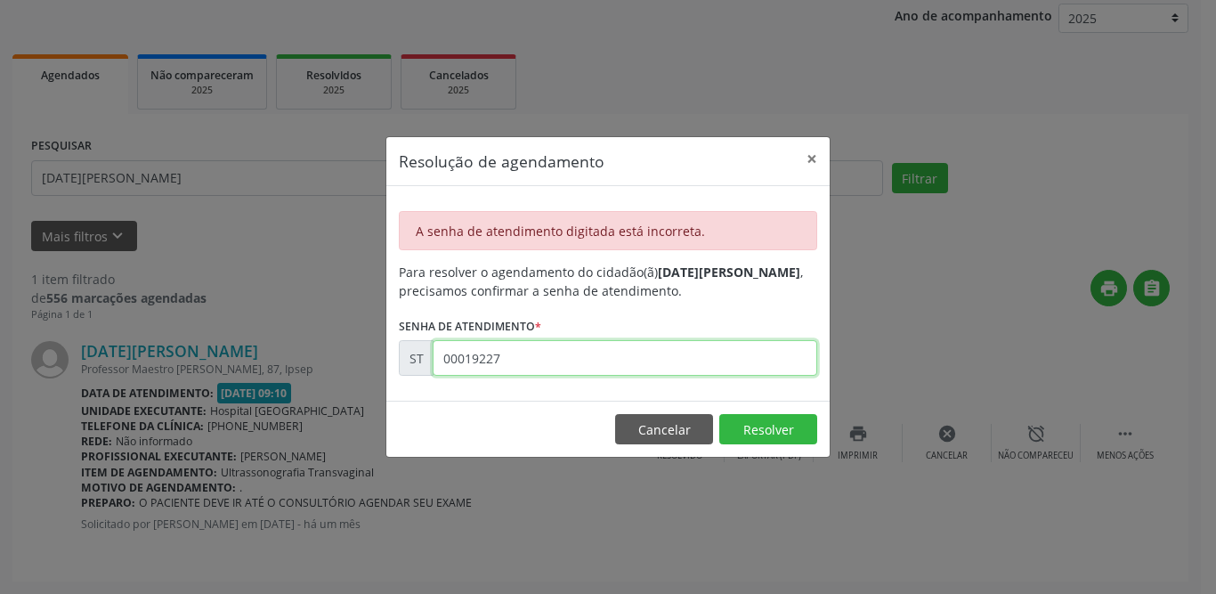
click at [534, 358] on input "00019227" at bounding box center [625, 358] width 385 height 36
type input "00019277"
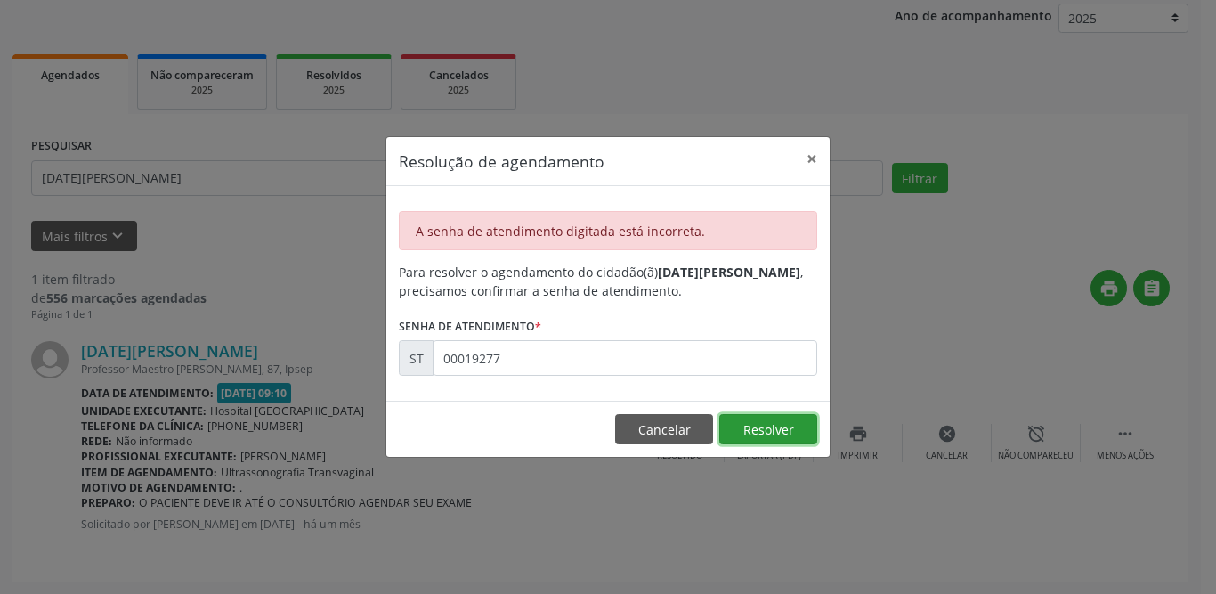
click at [770, 436] on button "Resolver" at bounding box center [768, 429] width 98 height 30
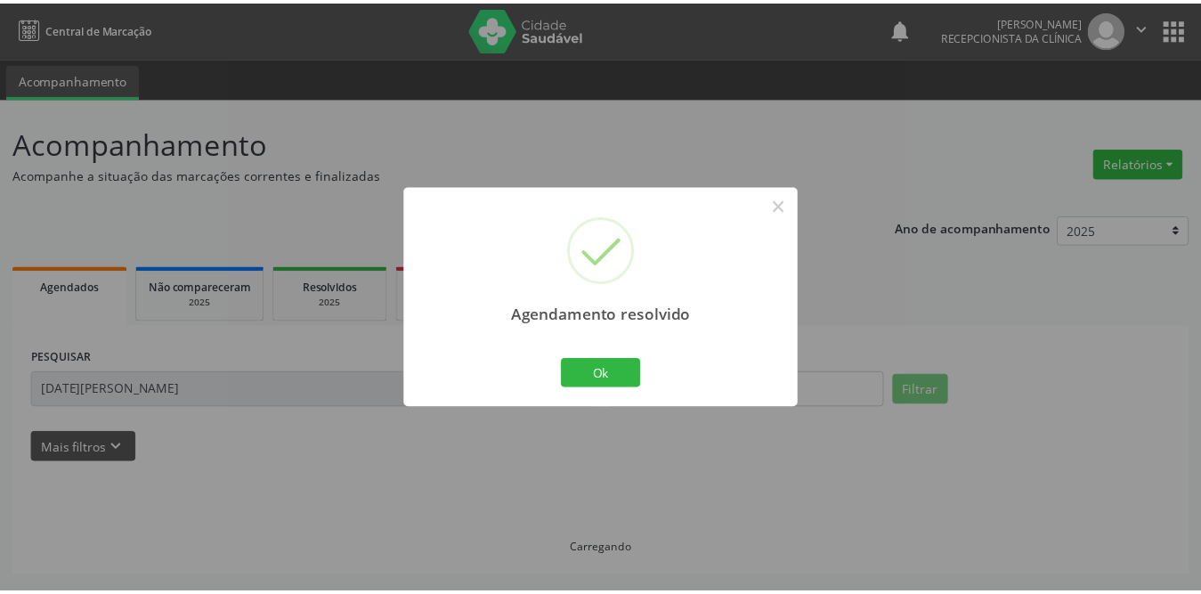
scroll to position [0, 0]
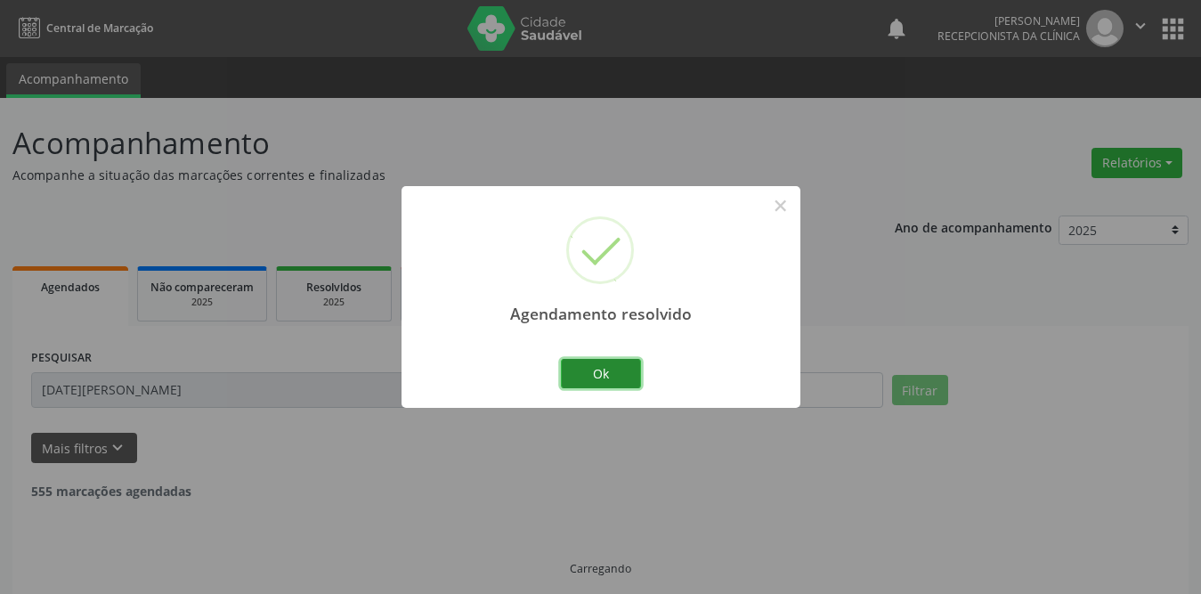
click at [601, 377] on button "Ok" at bounding box center [601, 374] width 80 height 30
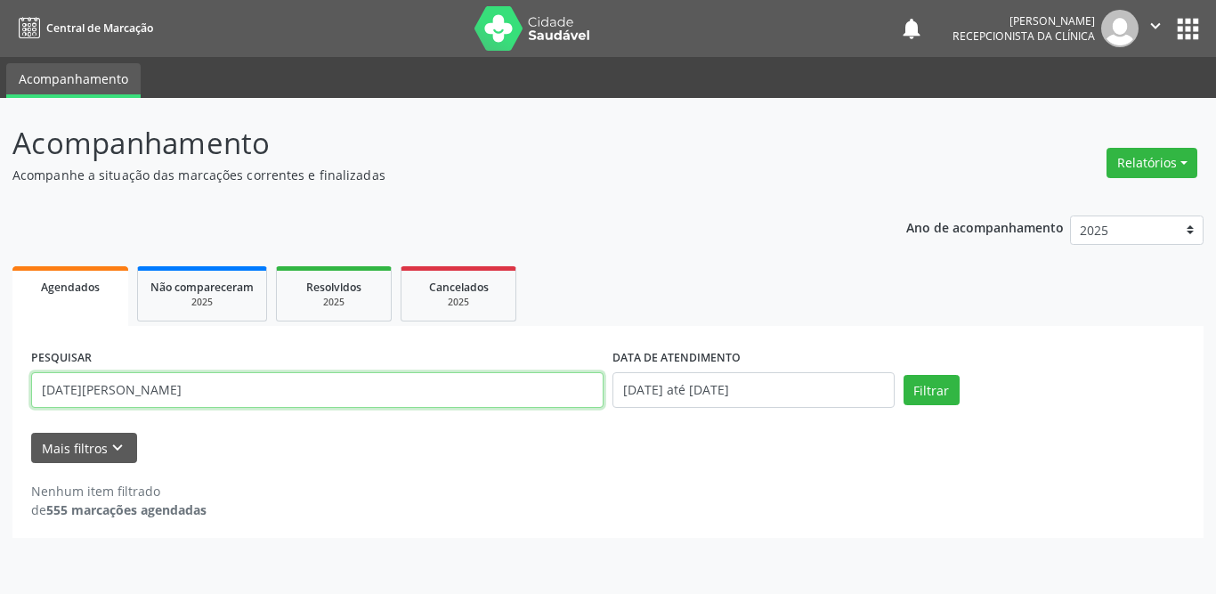
drag, startPoint x: 247, startPoint y: 380, endPoint x: 0, endPoint y: 376, distance: 247.5
click at [0, 376] on div "Acompanhamento Acompanhe a situação das marcações correntes e finalizadas Relat…" at bounding box center [608, 346] width 1216 height 496
type input "leticia aparecida"
click at [903, 375] on button "Filtrar" at bounding box center [931, 390] width 56 height 30
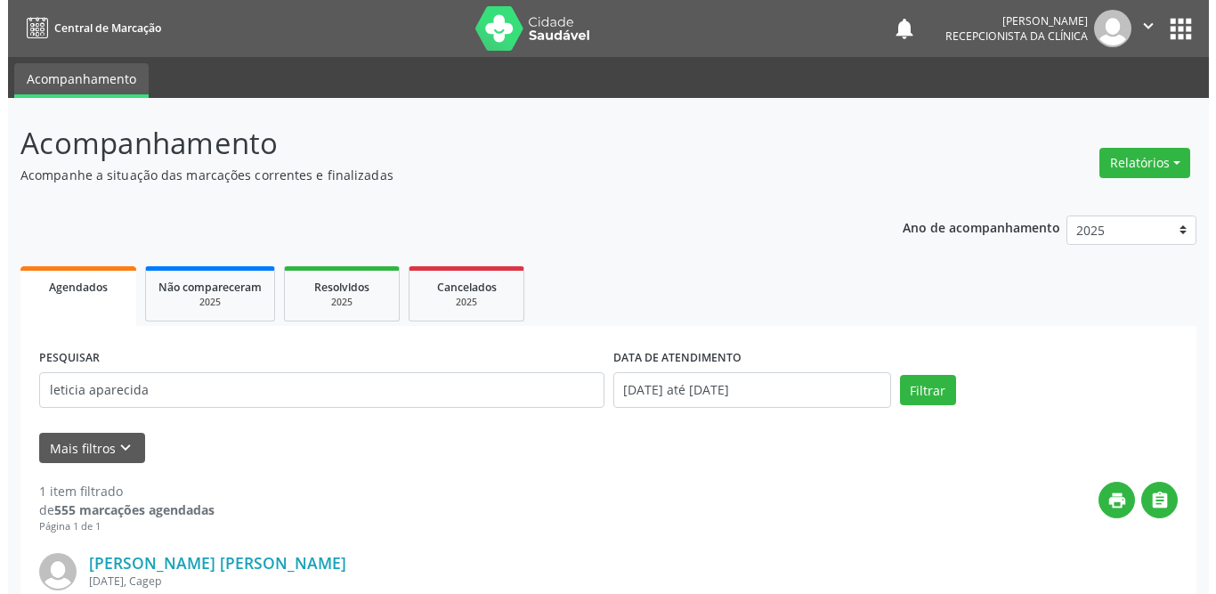
scroll to position [212, 0]
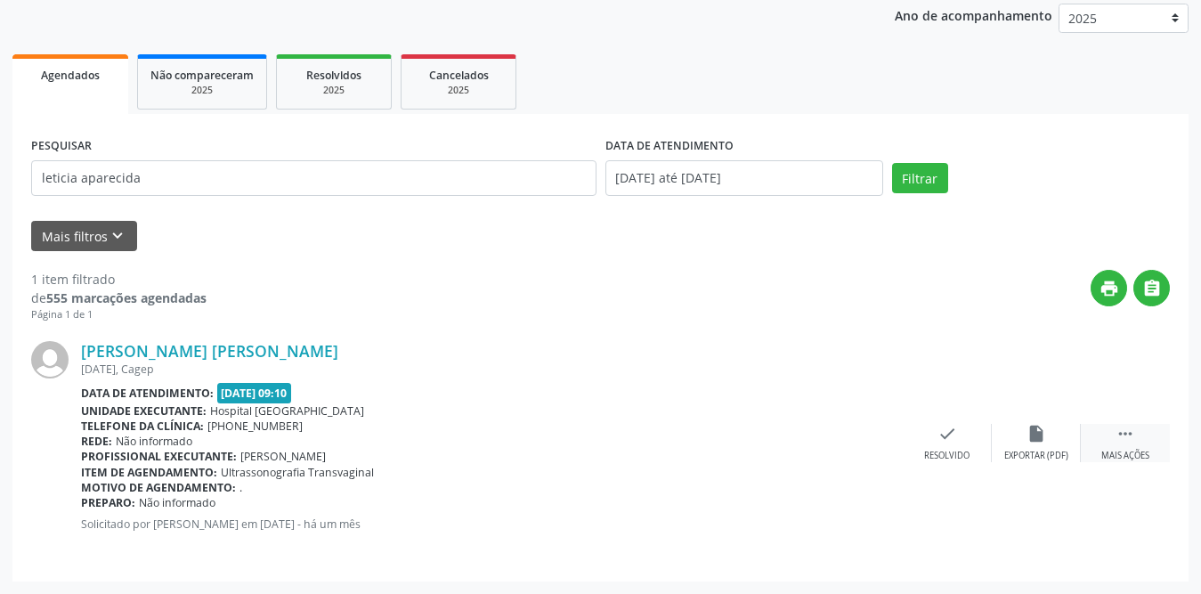
click at [1138, 437] on div " Mais ações" at bounding box center [1125, 443] width 89 height 38
click at [871, 438] on div "print Imprimir" at bounding box center [858, 443] width 89 height 38
click at [686, 443] on div "check Resolvido" at bounding box center [680, 443] width 89 height 38
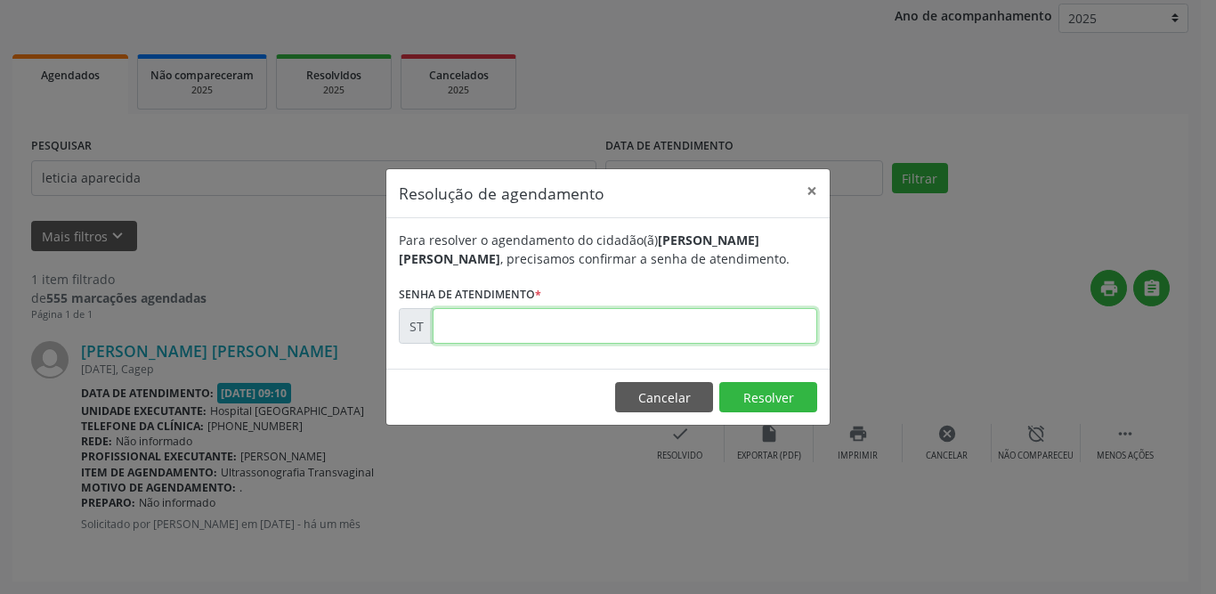
click at [608, 328] on input "text" at bounding box center [625, 326] width 385 height 36
type input "00018857"
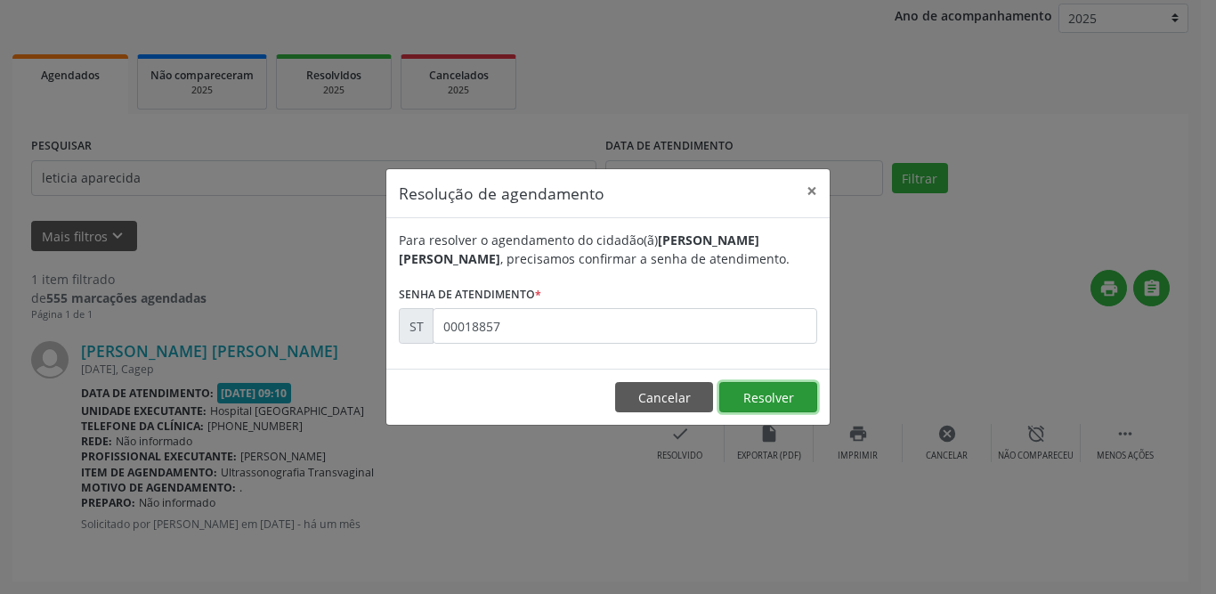
click at [753, 394] on button "Resolver" at bounding box center [768, 397] width 98 height 30
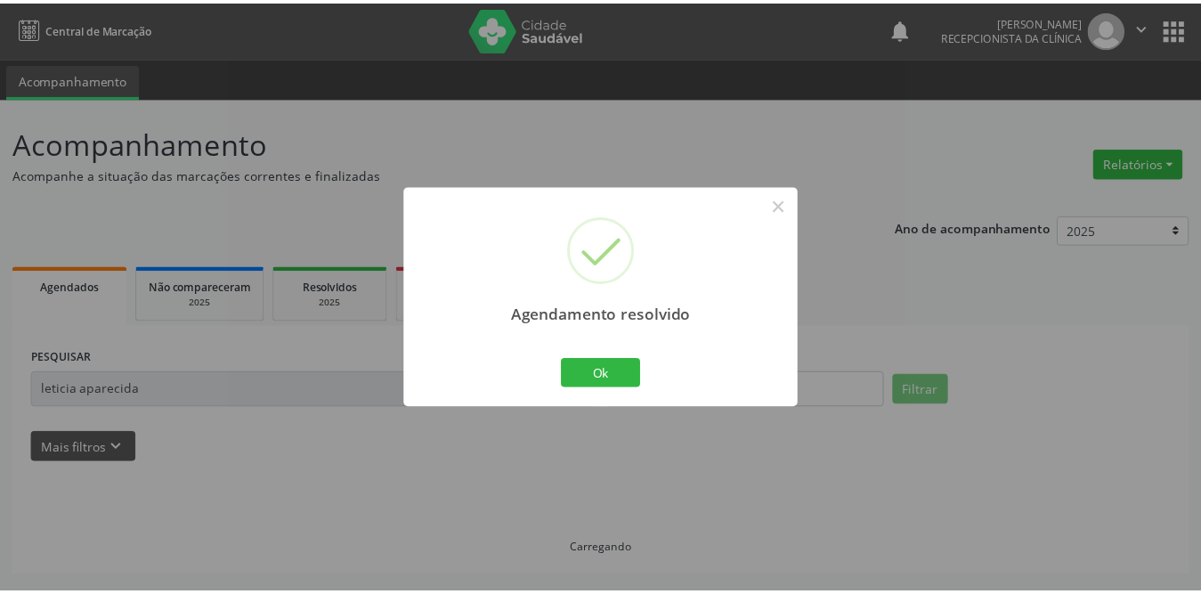
scroll to position [0, 0]
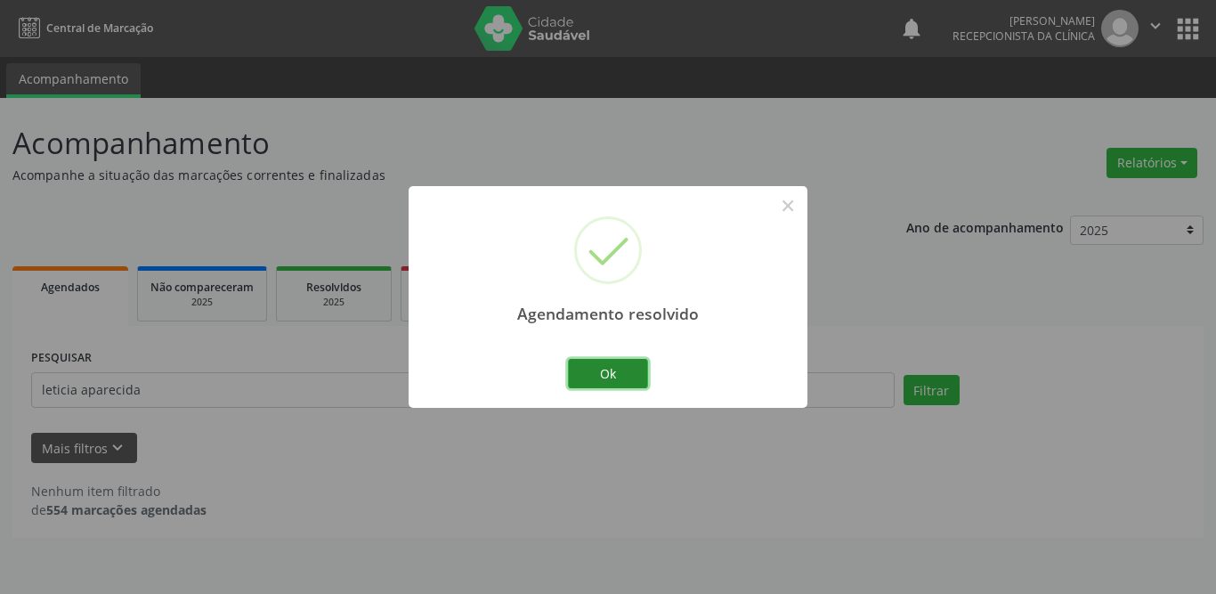
click at [613, 375] on button "Ok" at bounding box center [608, 374] width 80 height 30
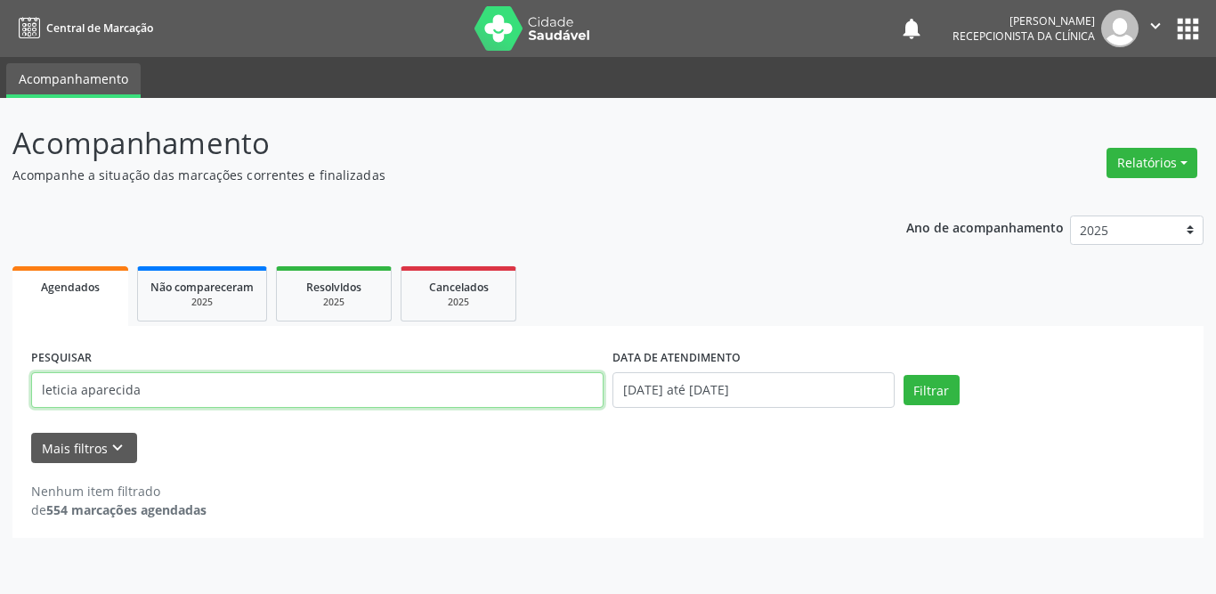
drag, startPoint x: 215, startPoint y: 385, endPoint x: 0, endPoint y: 342, distance: 218.9
click at [0, 342] on div "Acompanhamento Acompanhe a situação das marcações correntes e finalizadas Relat…" at bounding box center [608, 346] width 1216 height 496
type input "[PERSON_NAME]"
click at [903, 375] on button "Filtrar" at bounding box center [931, 390] width 56 height 30
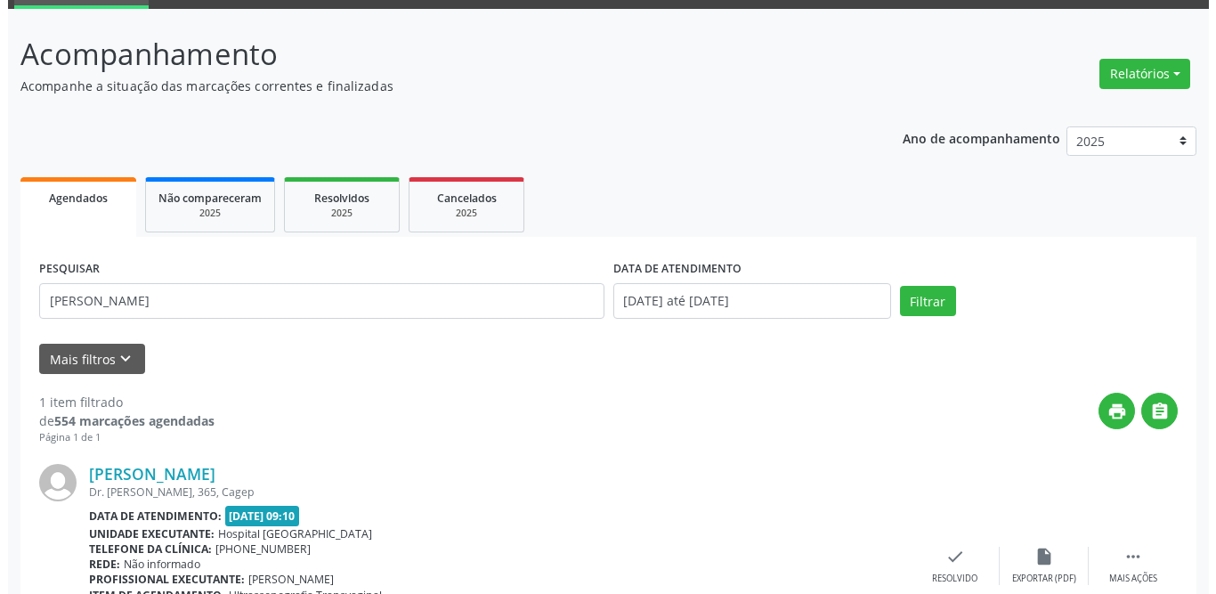
scroll to position [212, 0]
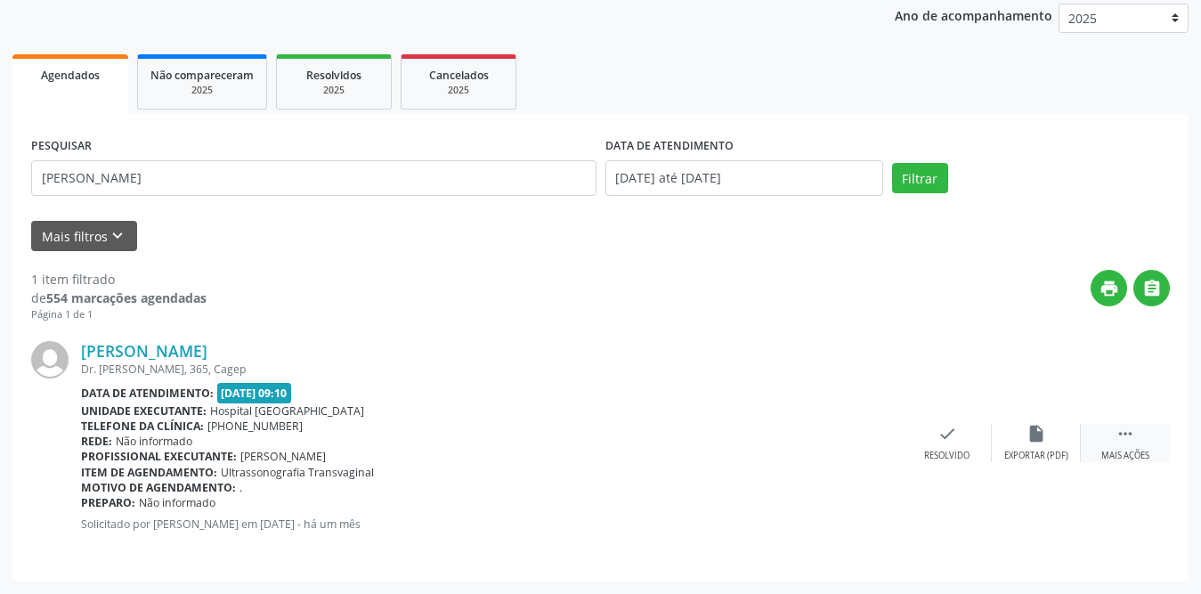
click at [1121, 437] on icon "" at bounding box center [1125, 434] width 20 height 20
click at [859, 433] on icon "print" at bounding box center [858, 434] width 20 height 20
click at [676, 434] on icon "check" at bounding box center [680, 434] width 20 height 20
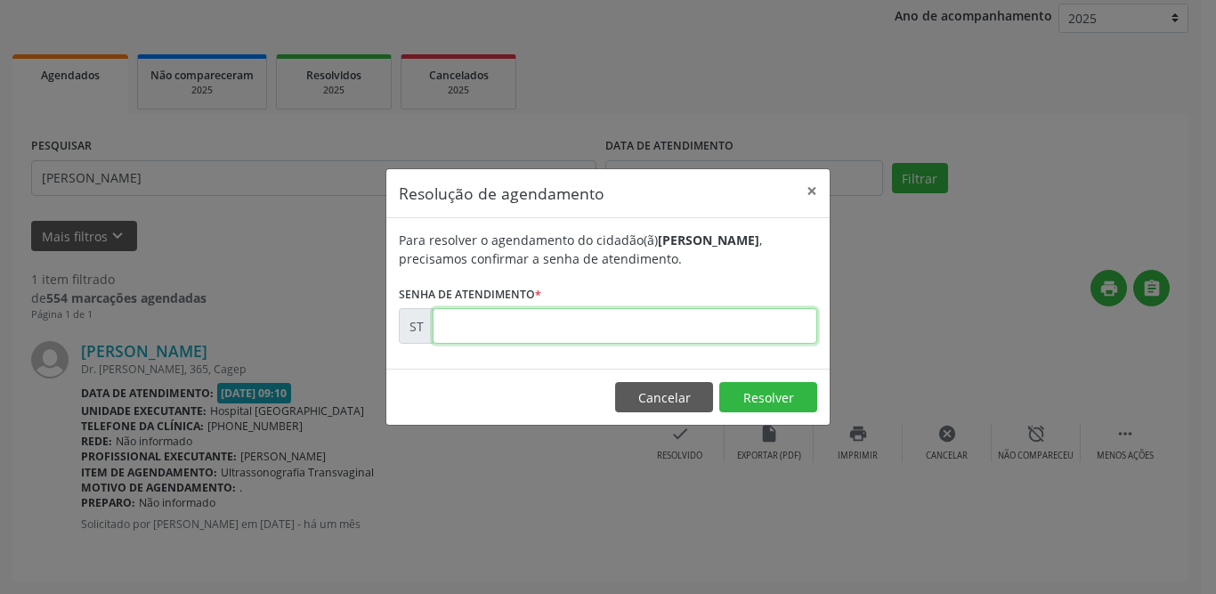
click at [670, 314] on input "text" at bounding box center [625, 326] width 385 height 36
type input "00018867"
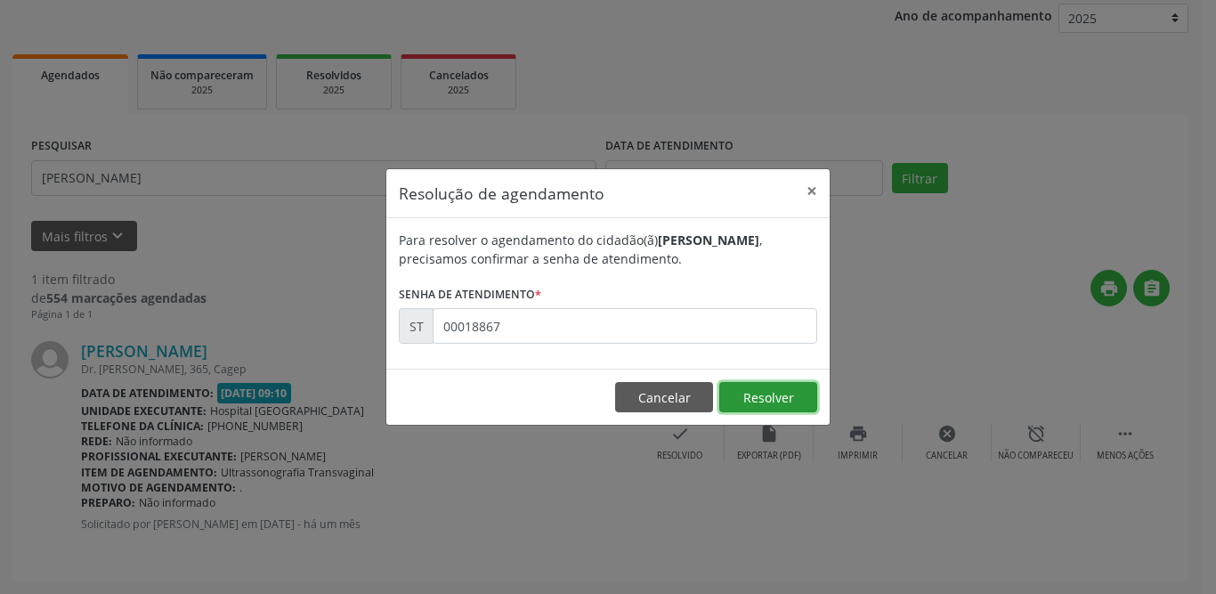
click at [749, 404] on button "Resolver" at bounding box center [768, 397] width 98 height 30
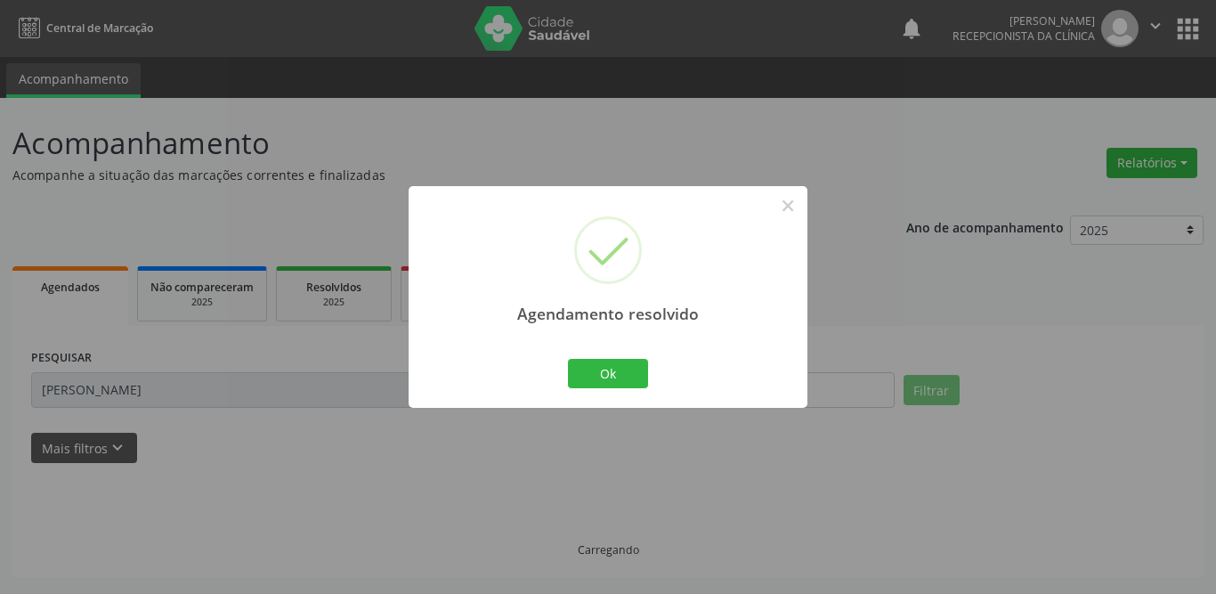
scroll to position [0, 0]
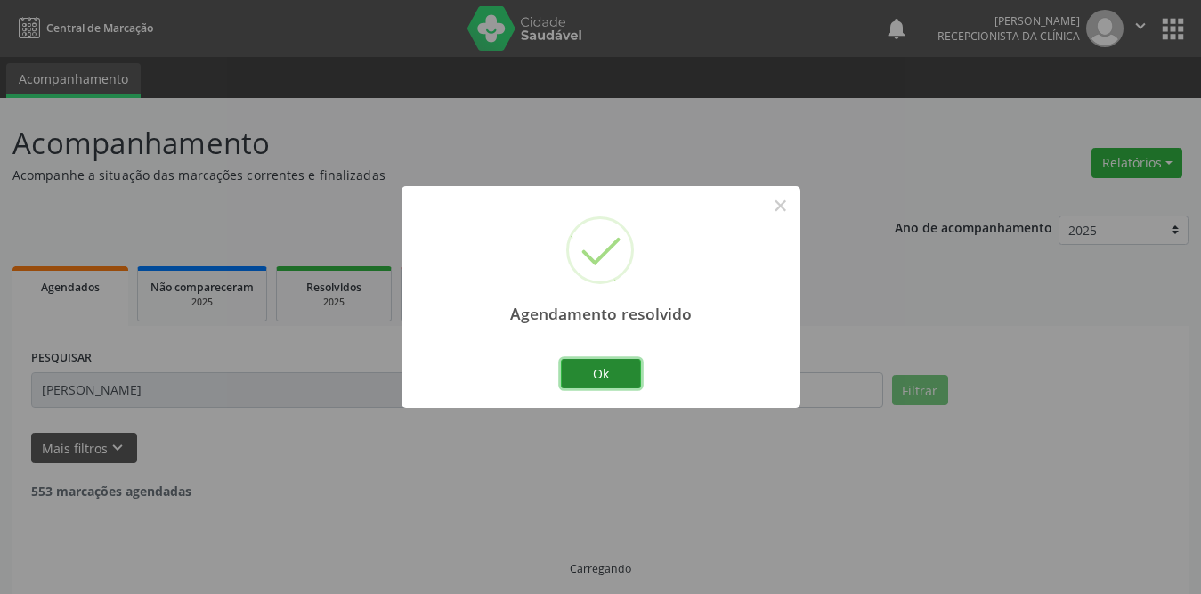
click at [625, 370] on button "Ok" at bounding box center [601, 374] width 80 height 30
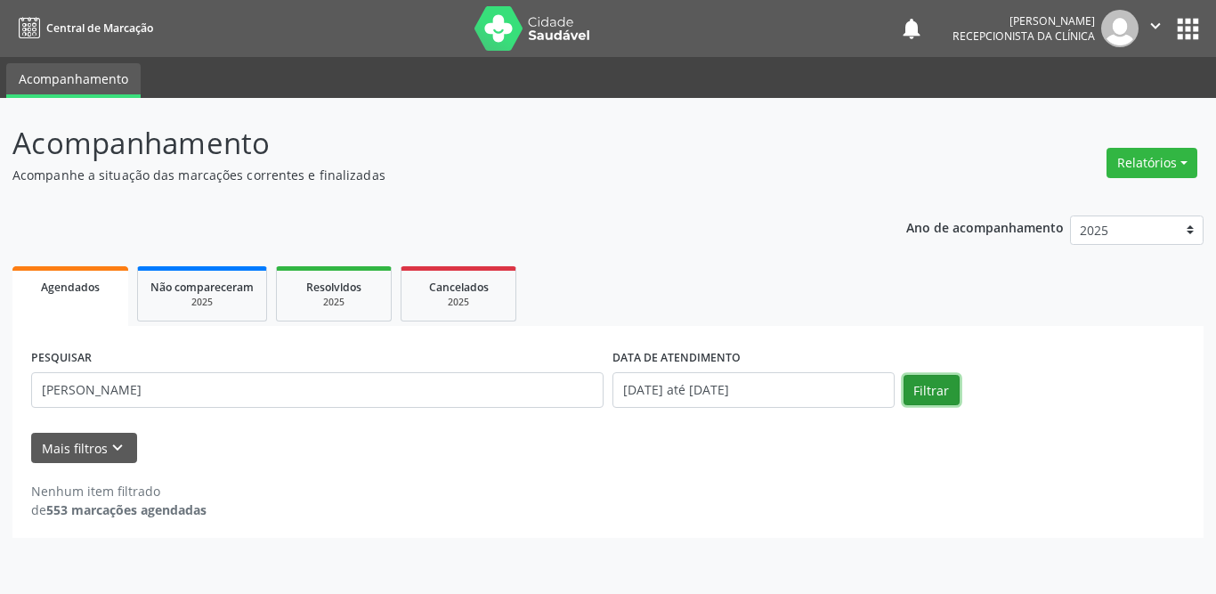
click at [935, 393] on button "Filtrar" at bounding box center [931, 390] width 56 height 30
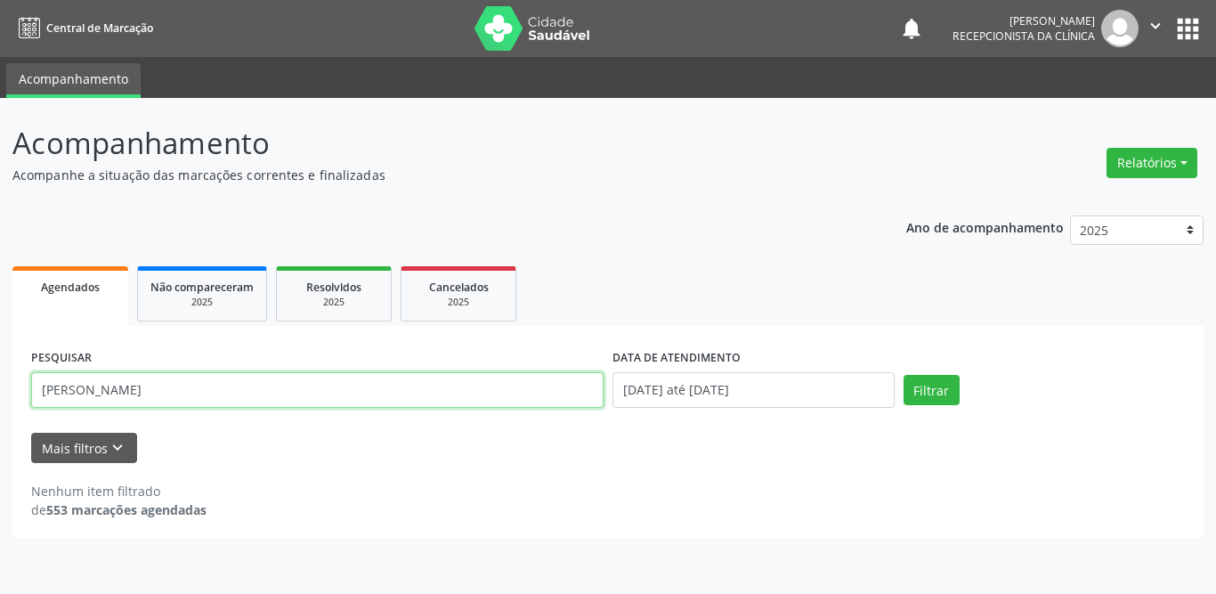
drag, startPoint x: 332, startPoint y: 394, endPoint x: 0, endPoint y: 380, distance: 332.3
click at [0, 384] on div "Acompanhamento Acompanhe a situação das marcações correntes e finalizadas Relat…" at bounding box center [608, 346] width 1216 height 496
type input "[PERSON_NAME]"
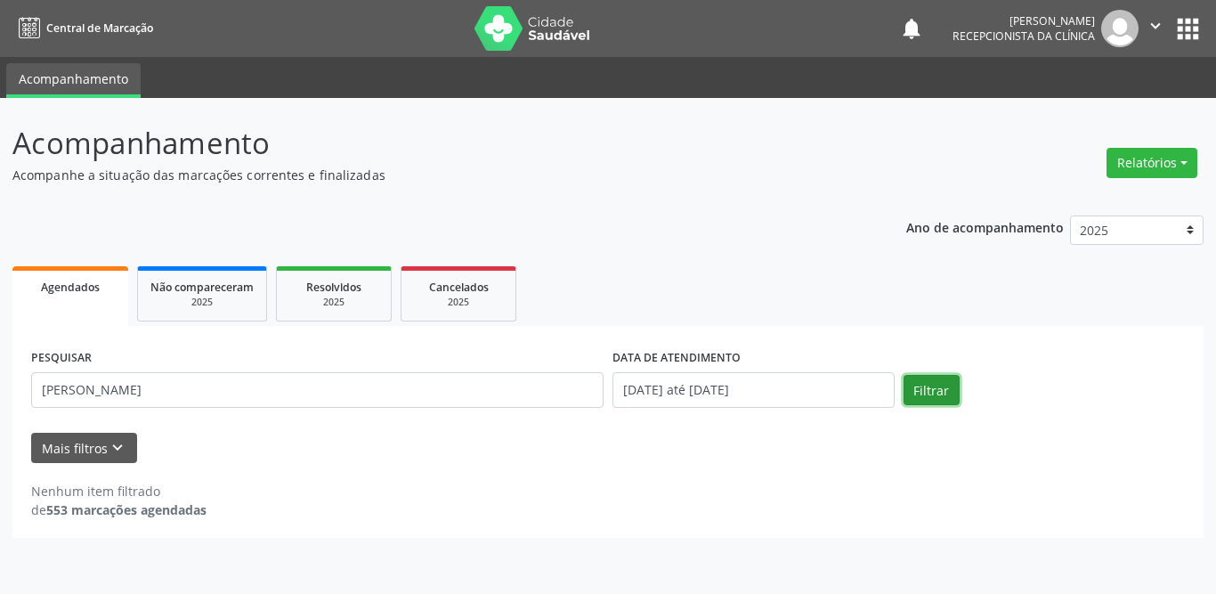
click at [915, 385] on button "Filtrar" at bounding box center [931, 390] width 56 height 30
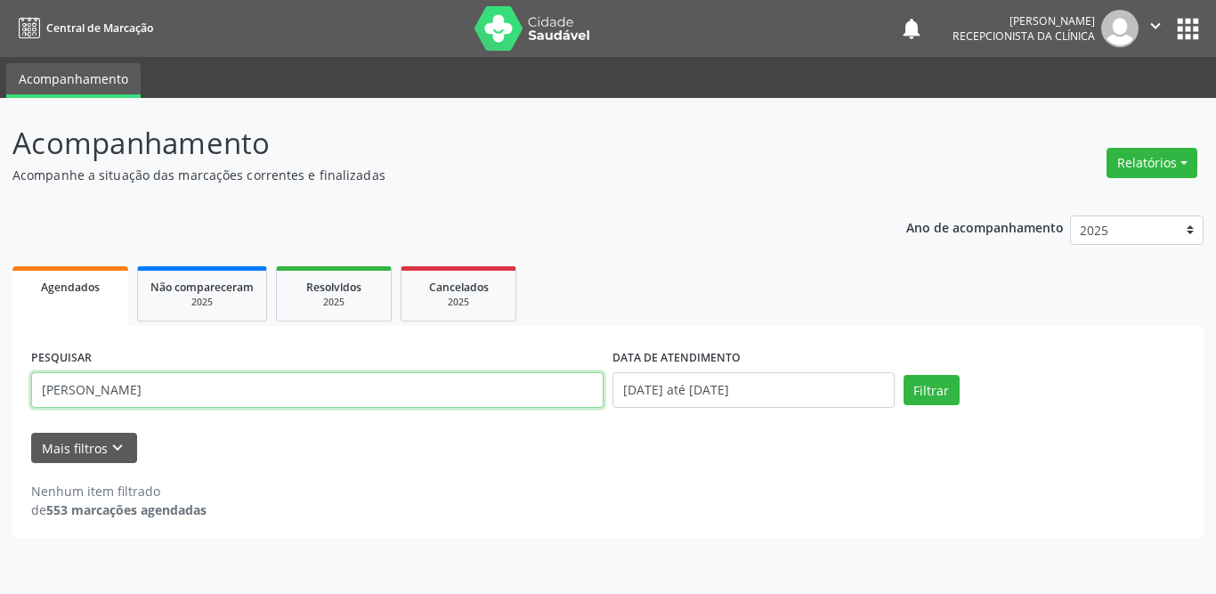
drag, startPoint x: 213, startPoint y: 399, endPoint x: 0, endPoint y: 397, distance: 212.7
click at [0, 397] on div "Acompanhamento Acompanhe a situação das marcações correntes e finalizadas Relat…" at bounding box center [608, 346] width 1216 height 496
